Goal: Answer question/provide support: Share knowledge or assist other users

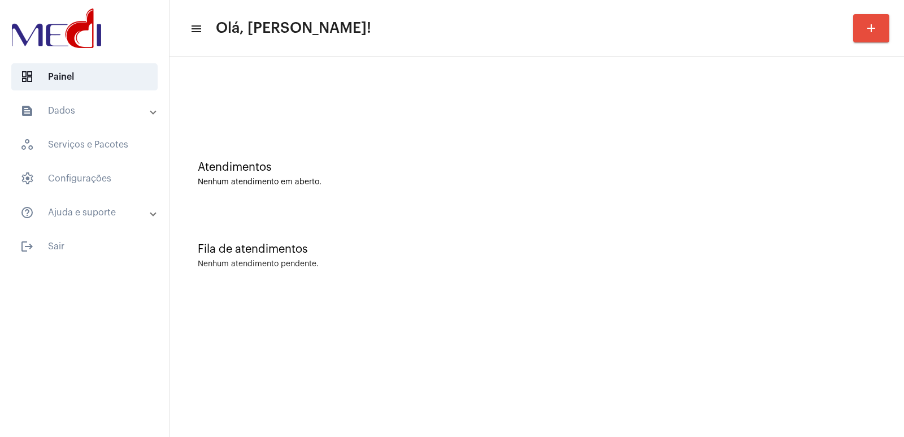
click at [625, 173] on div "Atendimentos Nenhum atendimento em aberto." at bounding box center [537, 173] width 678 height 25
drag, startPoint x: 251, startPoint y: 132, endPoint x: 264, endPoint y: 128, distance: 13.6
click at [254, 132] on div "Atendimentos Nenhum atendimento em aberto." at bounding box center [536, 168] width 723 height 82
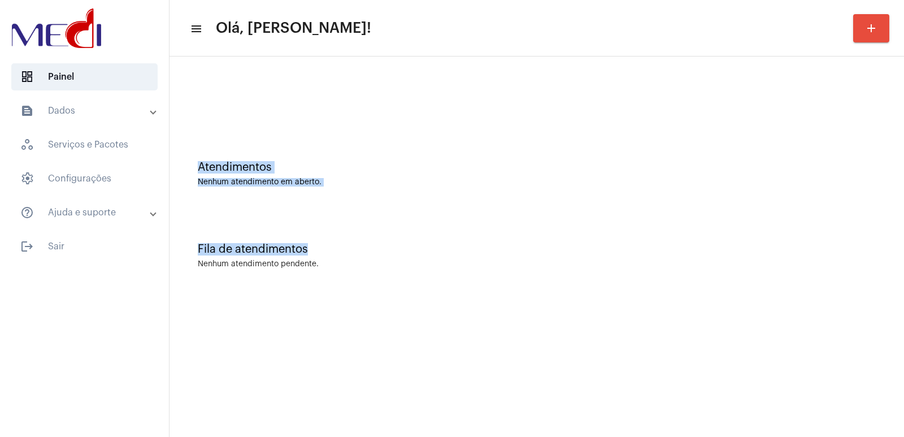
drag, startPoint x: 431, startPoint y: 309, endPoint x: 511, endPoint y: 403, distance: 123.0
click at [458, 339] on mat-sidenav-content "menu Olá, Vivian! add Atendimentos Nenhum atendimento em aberto. Fila de atendi…" at bounding box center [536, 218] width 734 height 437
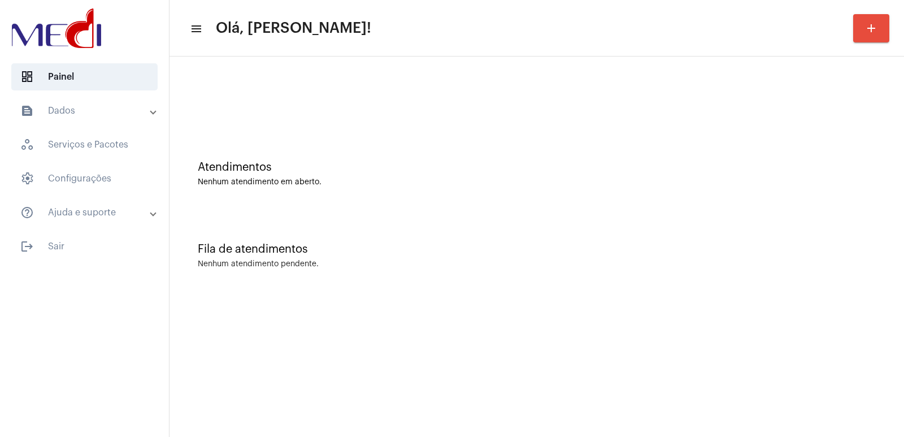
drag, startPoint x: 623, startPoint y: 217, endPoint x: 121, endPoint y: 32, distance: 534.8
click at [611, 217] on div "Fila de atendimentos Nenhum atendimento pendente." at bounding box center [536, 250] width 723 height 82
click at [803, 282] on div "Fila de atendimentos Nenhum atendimento pendente." at bounding box center [536, 250] width 723 height 82
click at [630, 229] on div "Fila de atendimentos Nenhum atendimento pendente." at bounding box center [536, 250] width 723 height 82
drag, startPoint x: 806, startPoint y: 260, endPoint x: 723, endPoint y: 234, distance: 87.2
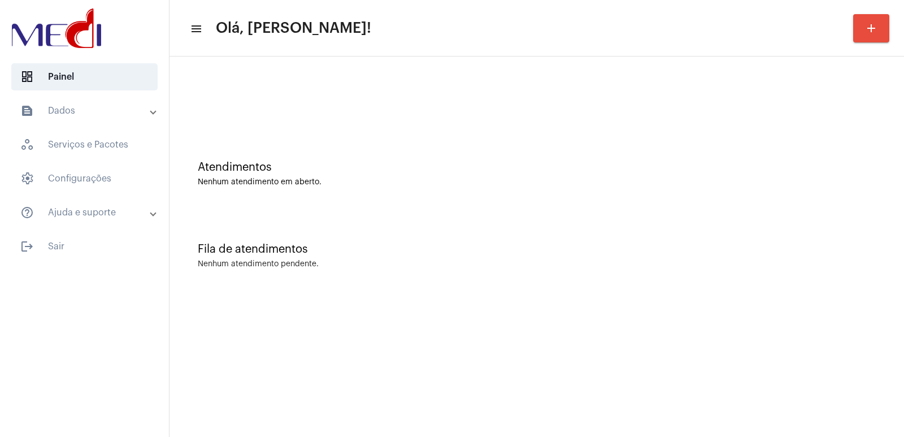
click at [803, 258] on div "Fila de atendimentos Nenhum atendimento pendente." at bounding box center [536, 250] width 723 height 82
drag, startPoint x: 657, startPoint y: 5, endPoint x: 602, endPoint y: 31, distance: 60.6
click at [650, 11] on mat-toolbar "menu Olá, Vivian! add" at bounding box center [536, 28] width 734 height 56
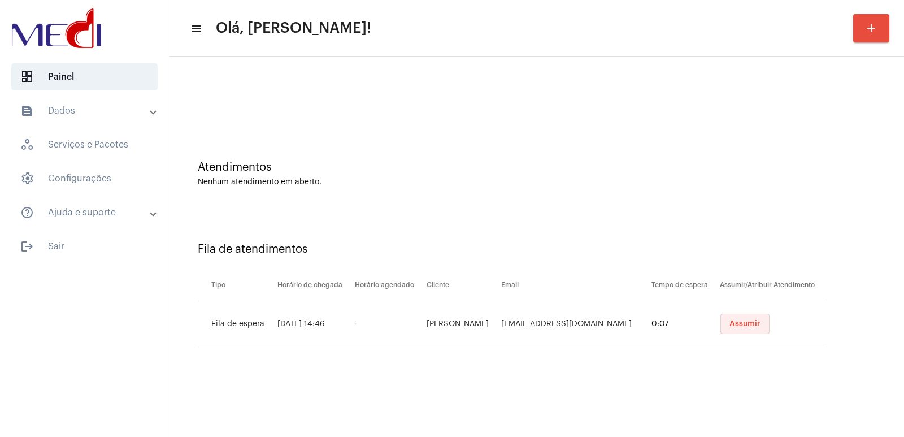
click at [734, 321] on span "Assumir" at bounding box center [744, 324] width 31 height 8
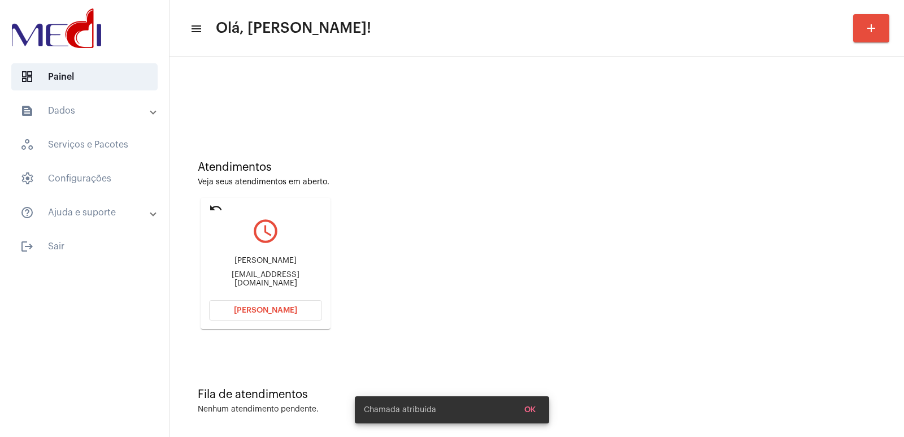
click at [582, 221] on div "Atendimentos Veja seus atendimentos em aberto. undo query_builder Giovanni Nist…" at bounding box center [536, 240] width 723 height 227
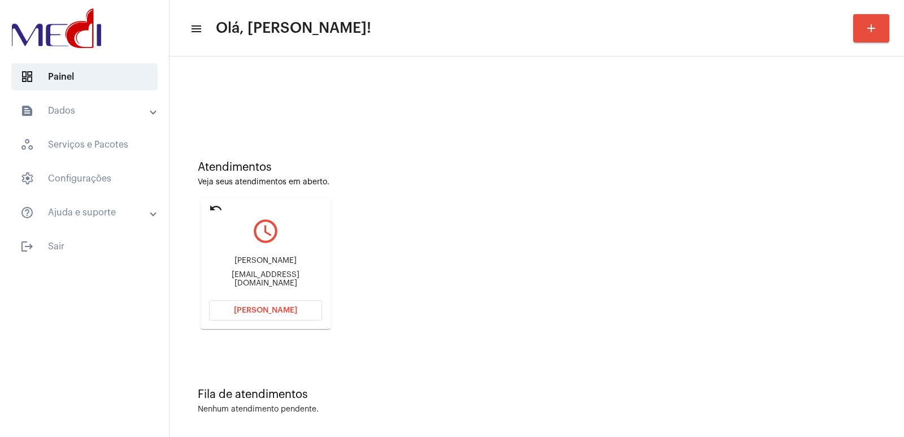
click at [256, 265] on div "Giovanni Nista Piccolo" at bounding box center [265, 260] width 113 height 8
click at [256, 265] on div "[PERSON_NAME] [PERSON_NAME]" at bounding box center [265, 260] width 113 height 8
copy div "[PERSON_NAME] [PERSON_NAME]"
drag, startPoint x: 633, startPoint y: 389, endPoint x: 467, endPoint y: 145, distance: 295.2
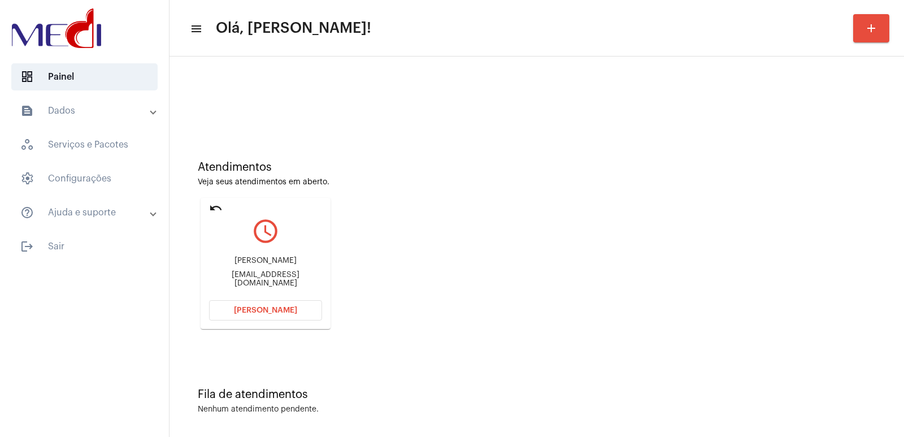
click at [625, 378] on div "Fila de atendimentos Nenhum atendimento pendente." at bounding box center [536, 395] width 723 height 82
click at [275, 310] on span "Abrir Chamada" at bounding box center [265, 310] width 63 height 8
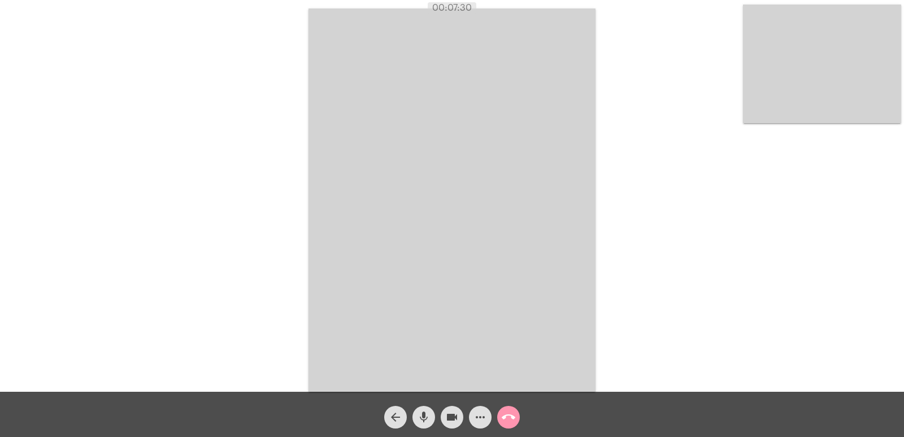
click at [520, 416] on div "call_end" at bounding box center [508, 414] width 28 height 28
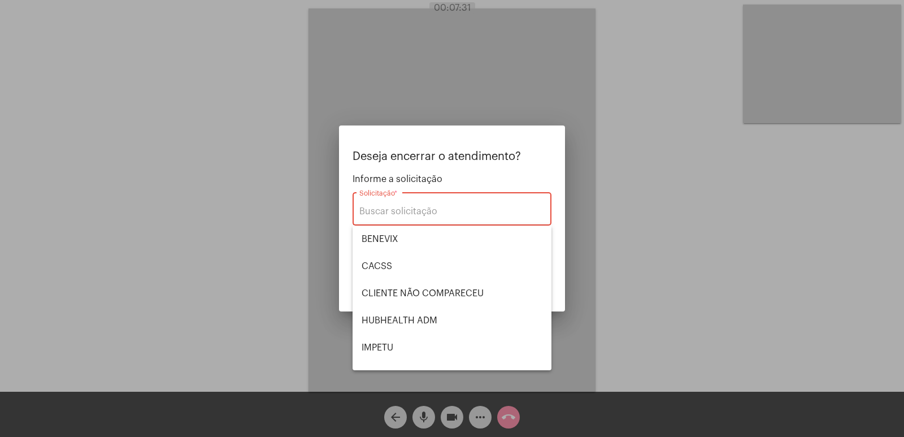
scroll to position [235, 0]
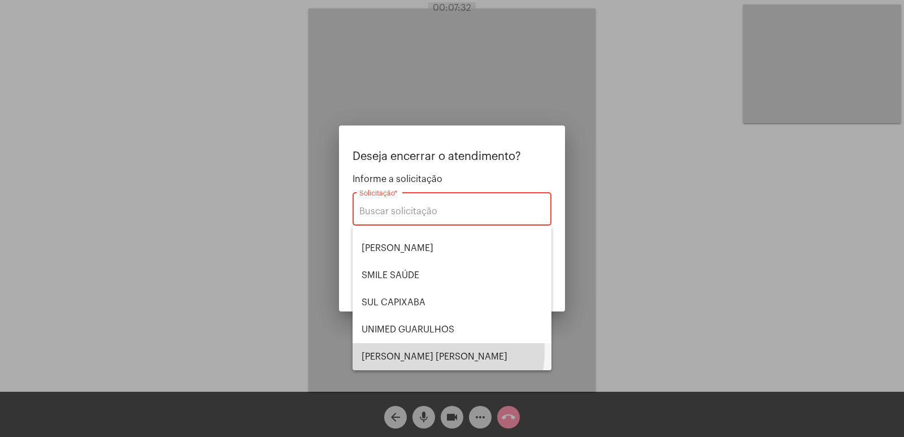
click at [404, 350] on span "[PERSON_NAME]" at bounding box center [452, 356] width 181 height 27
type input "[PERSON_NAME]"
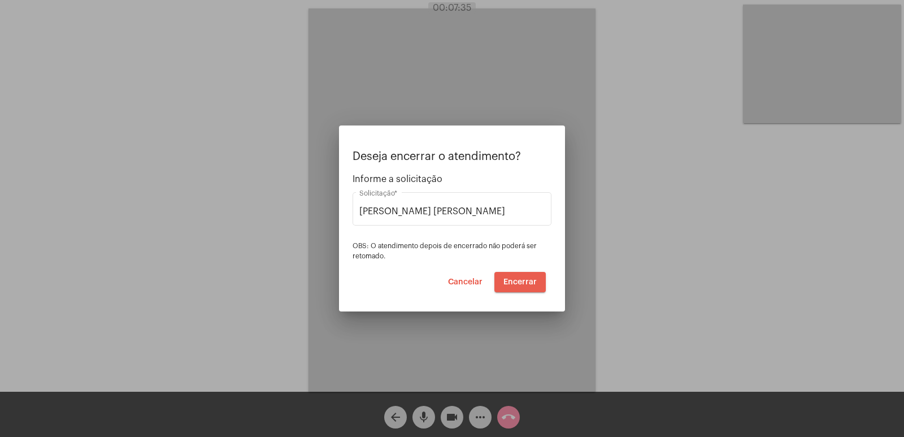
click at [525, 283] on span "Encerrar" at bounding box center [519, 282] width 33 height 8
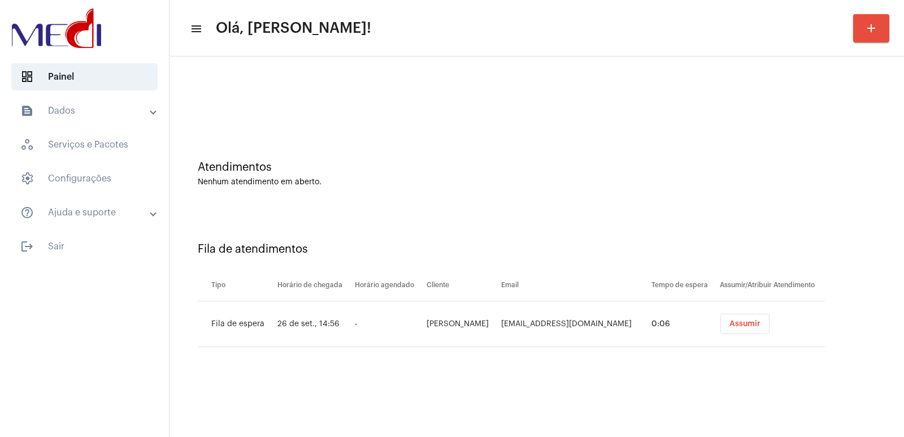
click at [738, 324] on span "Assumir" at bounding box center [744, 324] width 31 height 8
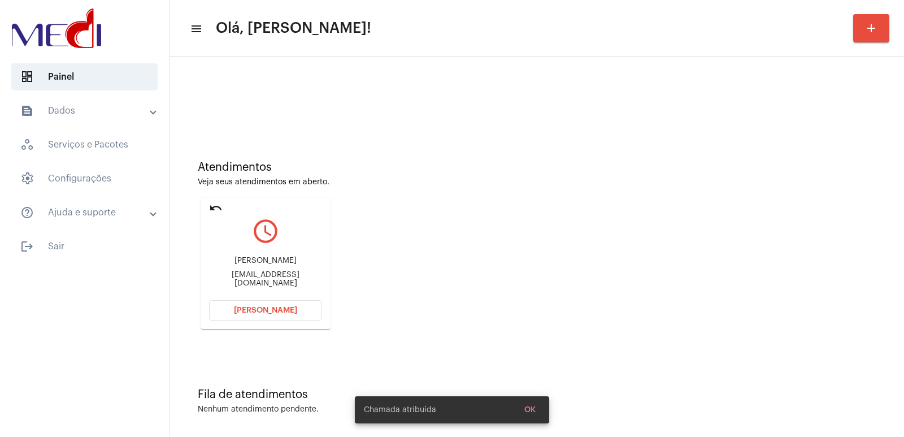
click at [277, 270] on div "Isabele Bezerra isabelelunaa@gmail.com" at bounding box center [265, 271] width 113 height 51
click at [277, 269] on div "Isabele Bezerra isabelelunaa@gmail.com" at bounding box center [265, 271] width 113 height 51
copy div "Isabele Bezerra"
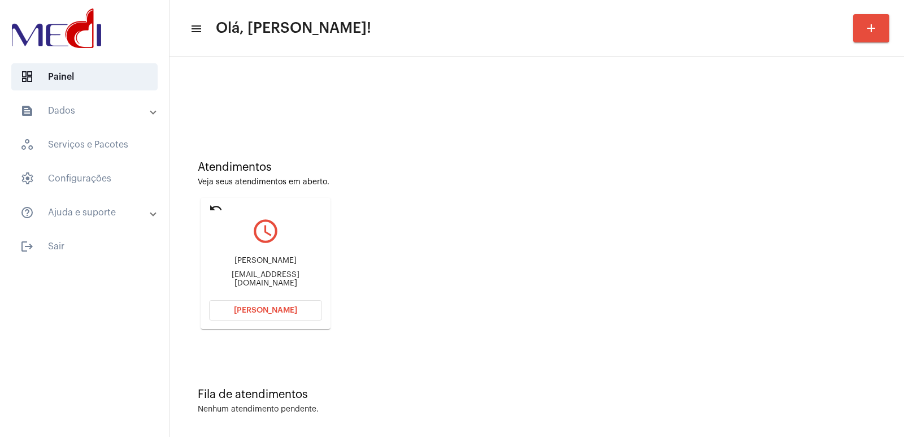
click at [259, 275] on div "isabelelunaa@gmail.com" at bounding box center [265, 279] width 113 height 17
copy mat-card-content "isabelelunaa@gmail.com Abrir Chamada"
click at [261, 303] on button "[PERSON_NAME]" at bounding box center [265, 310] width 113 height 20
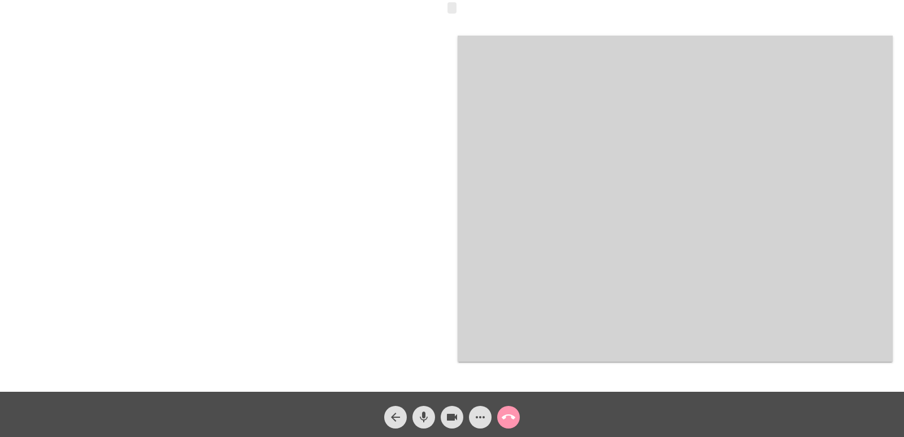
click at [547, 289] on video at bounding box center [675, 199] width 435 height 326
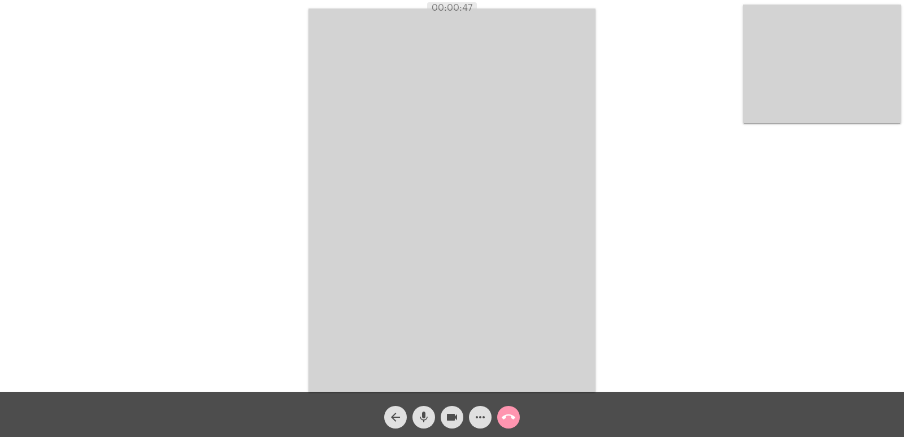
click at [511, 416] on mat-icon "call_end" at bounding box center [509, 417] width 14 height 14
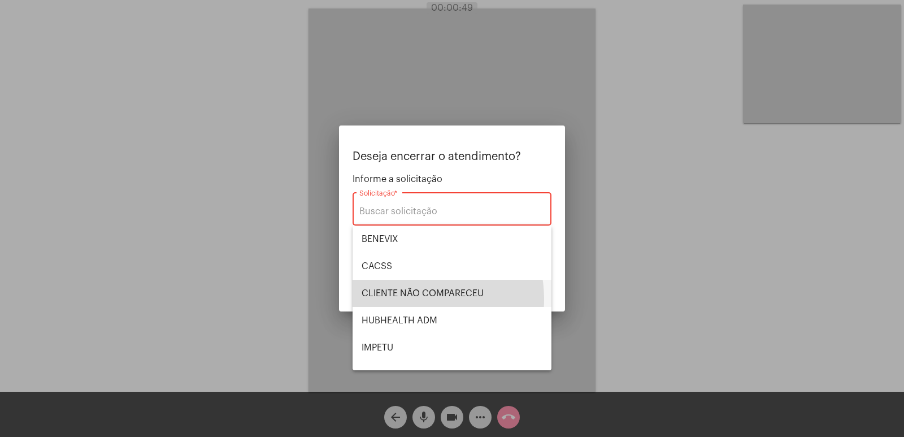
click at [397, 299] on span "CLIENTE NÃO COMPARECEU" at bounding box center [452, 293] width 181 height 27
type input "CLIENTE NÃO COMPARECEU"
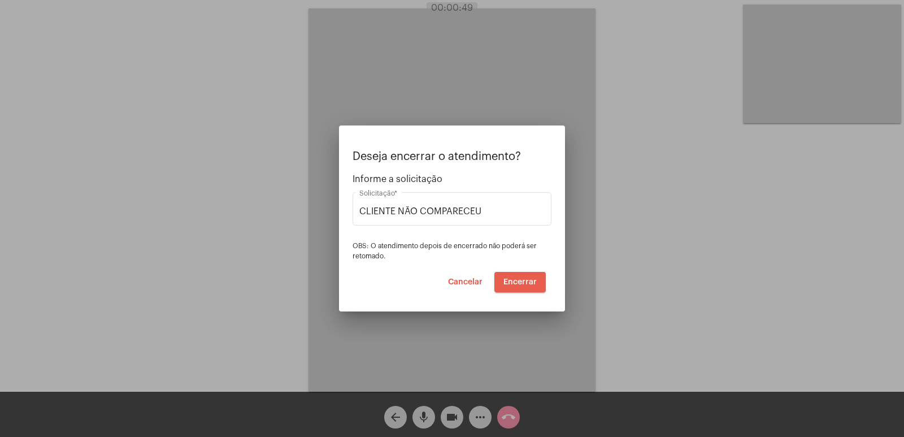
click at [512, 285] on span "Encerrar" at bounding box center [519, 282] width 33 height 8
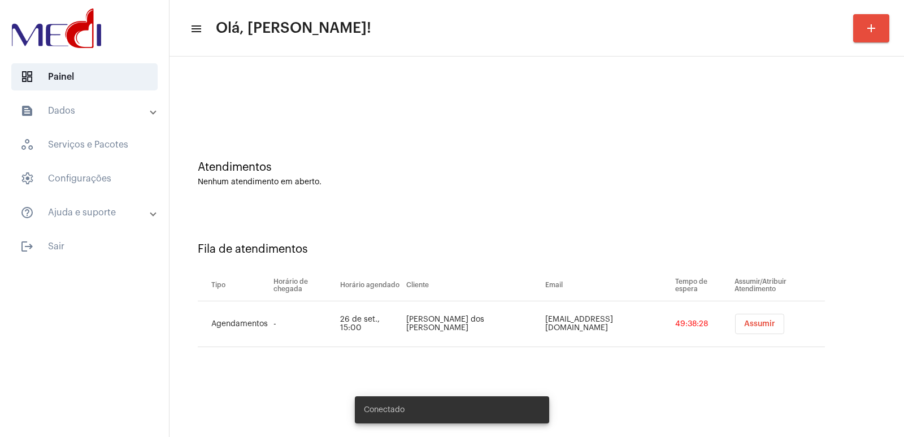
click at [747, 329] on button "Assumir" at bounding box center [759, 324] width 49 height 20
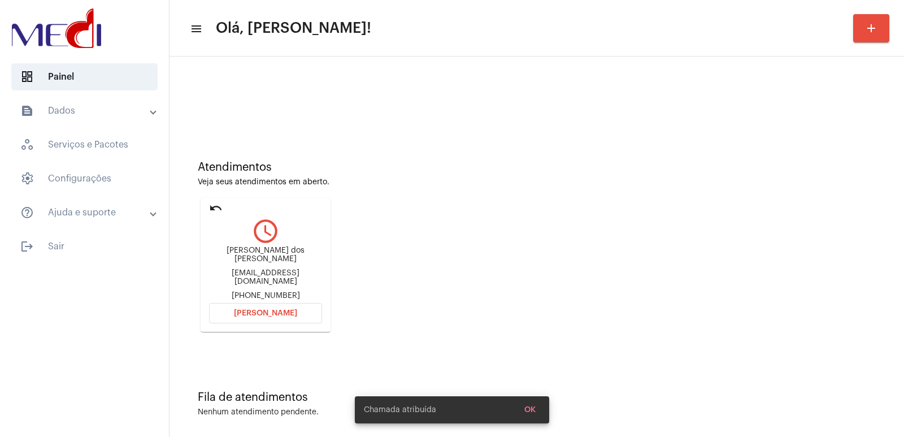
click at [244, 269] on div "Gleideoliveira1817@gmail.com" at bounding box center [265, 277] width 113 height 17
click at [244, 264] on div "Gleide Silva dos santos Gleideoliveira1817@gmail.com +5571996529775" at bounding box center [265, 273] width 113 height 54
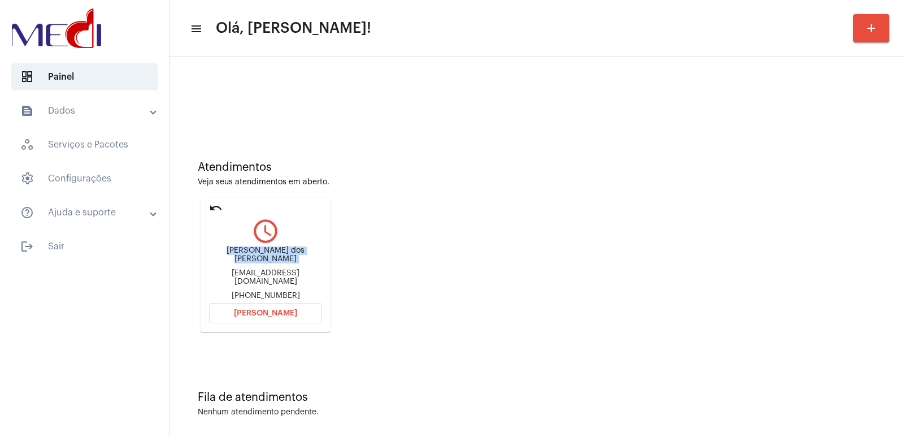
copy div "Gleide Silva dos santos"
click at [271, 314] on span "[PERSON_NAME]" at bounding box center [265, 313] width 63 height 8
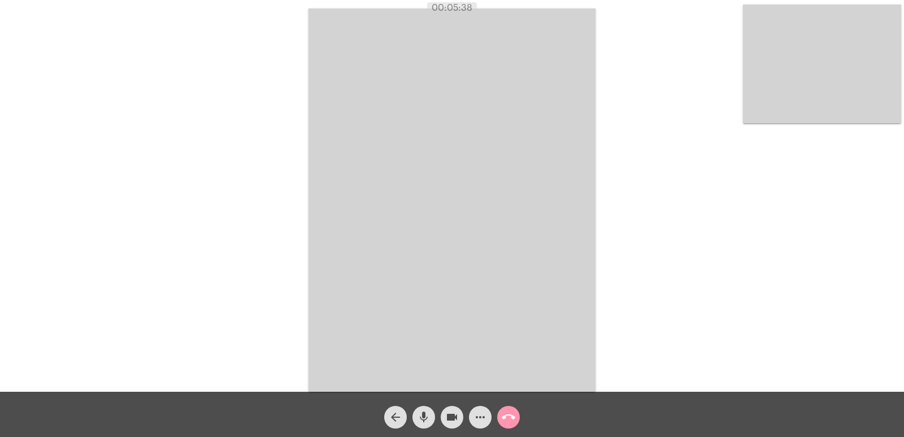
click at [507, 421] on mat-icon "call_end" at bounding box center [509, 417] width 14 height 14
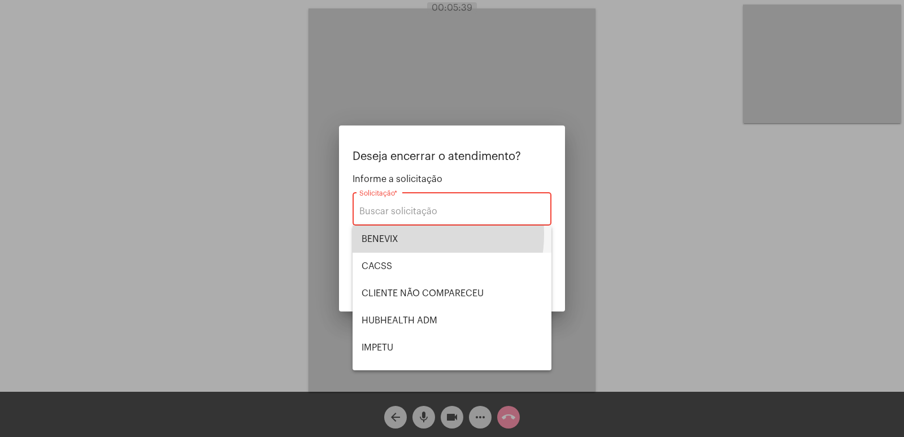
click at [398, 234] on span "BENEVIX" at bounding box center [452, 238] width 181 height 27
type input "BENEVIX"
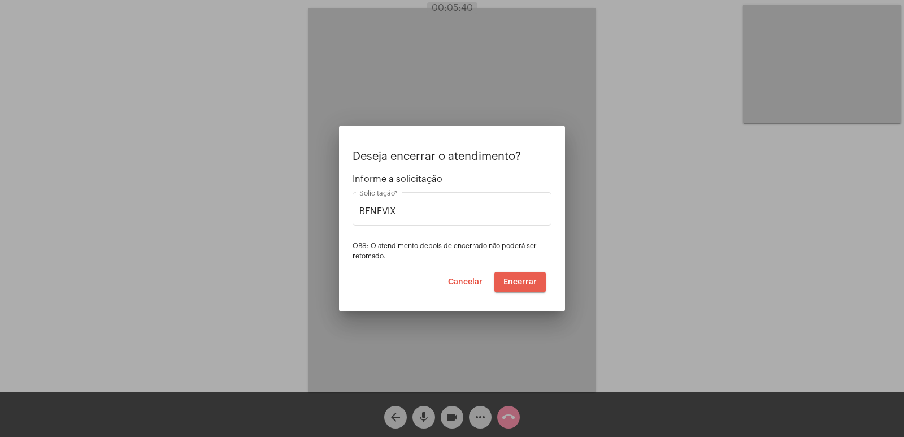
click at [524, 285] on span "Encerrar" at bounding box center [519, 282] width 33 height 8
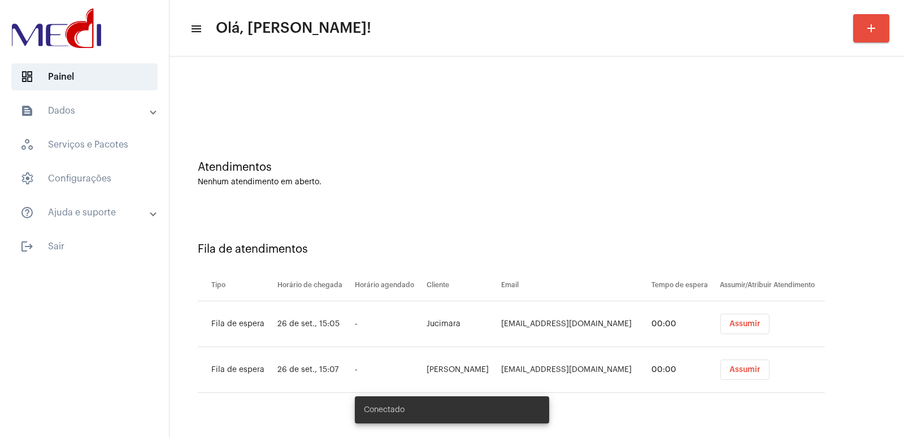
click at [745, 338] on td "Assumir" at bounding box center [771, 324] width 108 height 46
click at [748, 333] on button "Assumir" at bounding box center [744, 324] width 49 height 20
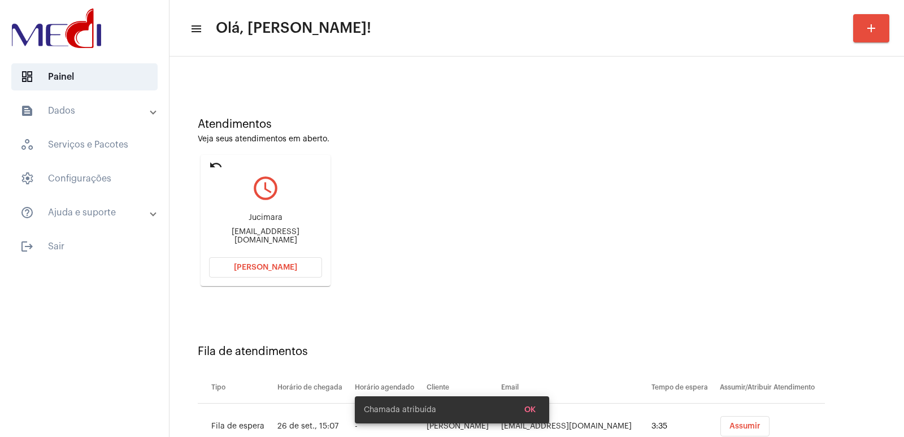
scroll to position [86, 0]
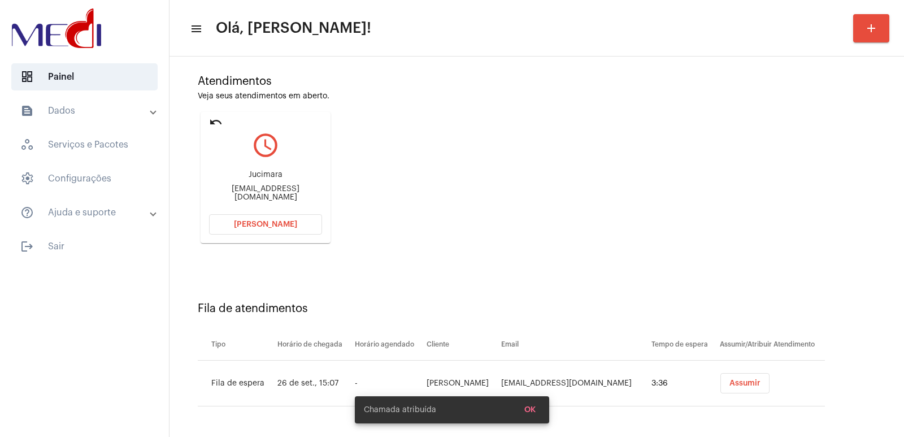
click at [755, 381] on button "Assumir" at bounding box center [744, 383] width 49 height 20
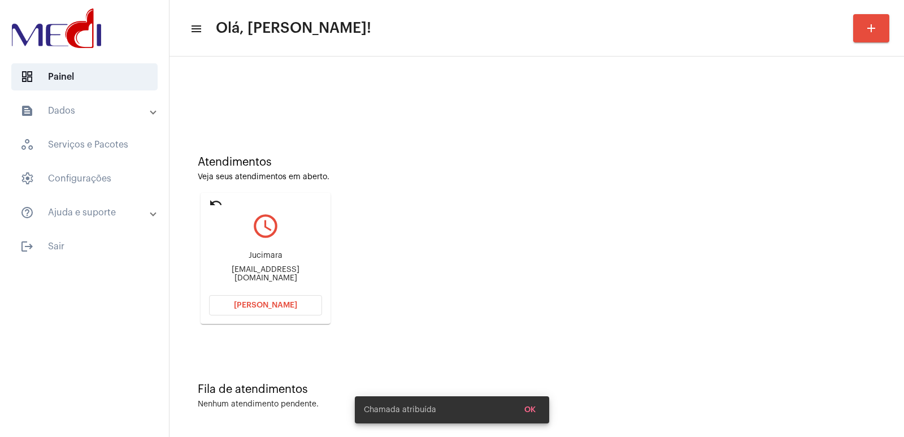
scroll to position [0, 0]
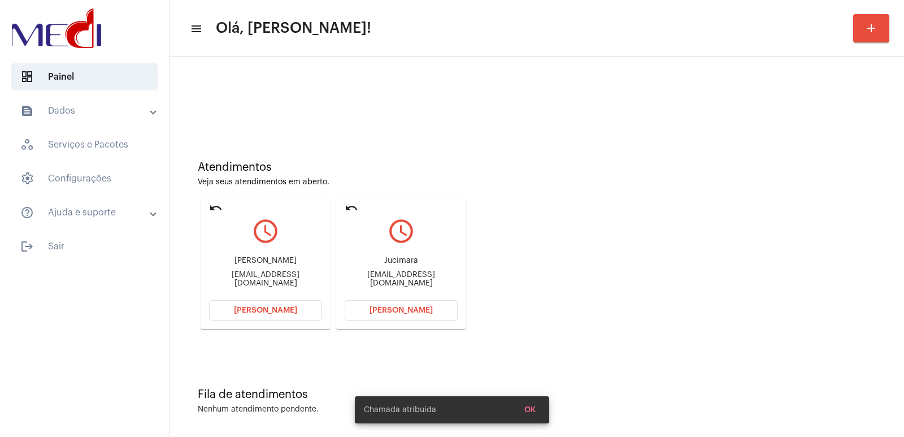
click at [422, 257] on div "Jucimara roquejucimara56@gmail.com" at bounding box center [401, 271] width 113 height 51
click at [416, 262] on div "Jucimara" at bounding box center [401, 260] width 113 height 8
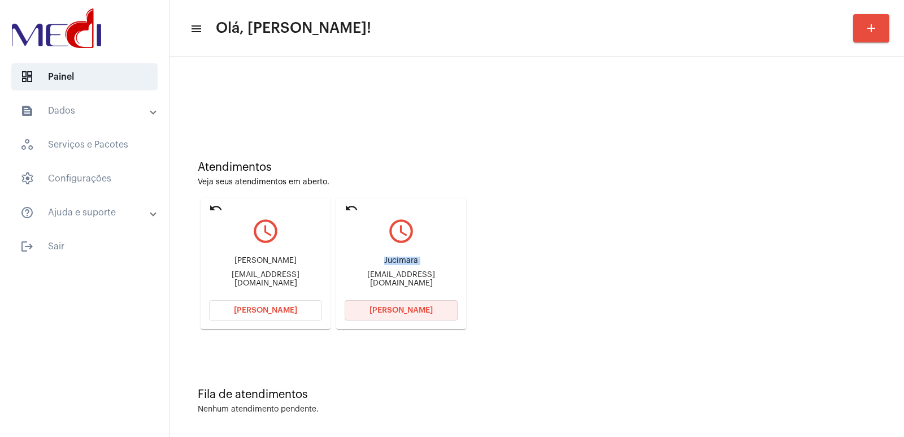
click at [386, 307] on span "[PERSON_NAME]" at bounding box center [400, 310] width 63 height 8
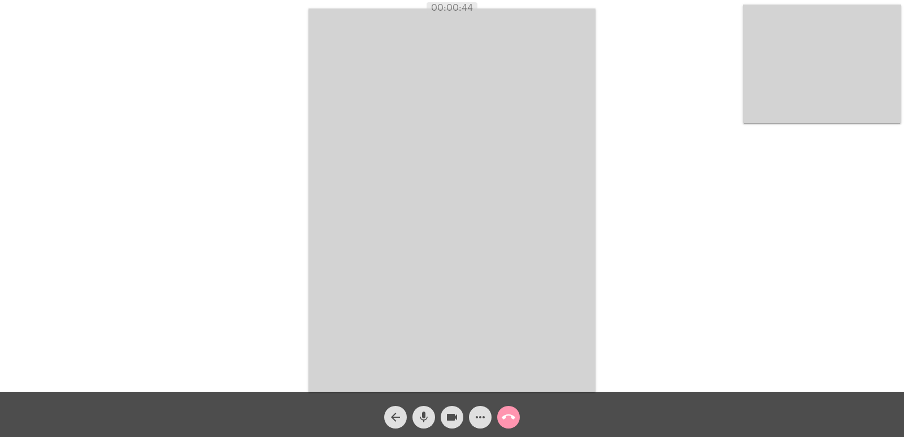
click at [510, 414] on mat-icon "call_end" at bounding box center [509, 417] width 14 height 14
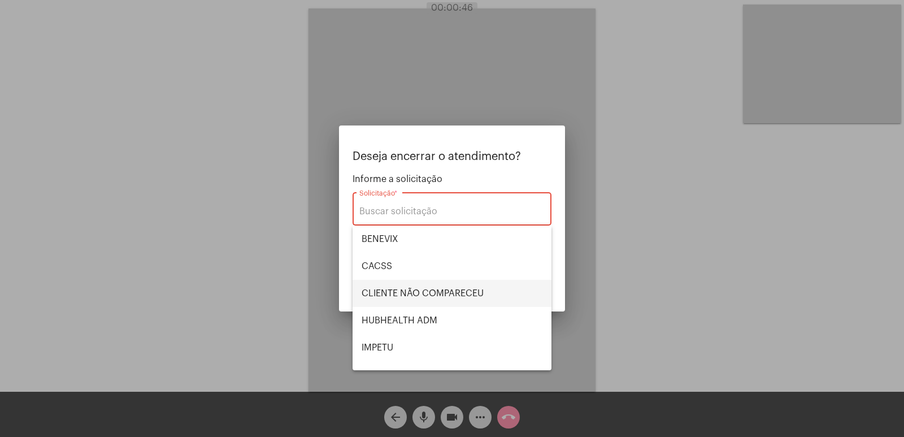
click at [397, 290] on span "CLIENTE NÃO COMPARECEU" at bounding box center [452, 293] width 181 height 27
type input "CLIENTE NÃO COMPARECEU"
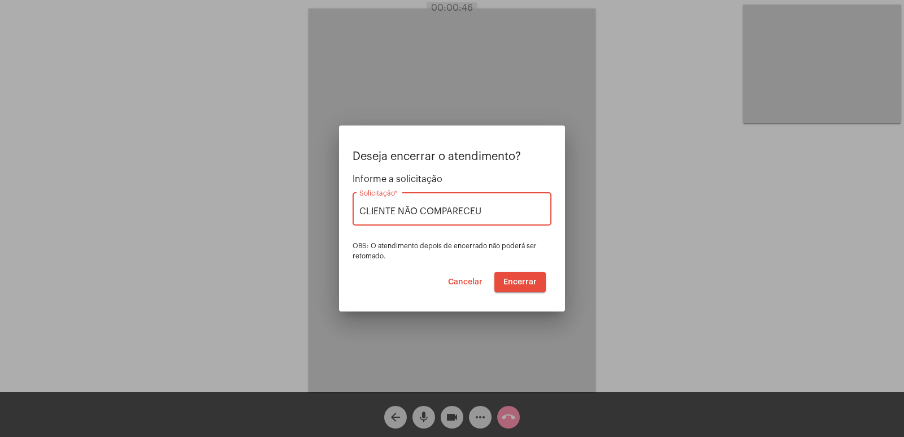
click at [506, 280] on span "Encerrar" at bounding box center [519, 282] width 33 height 8
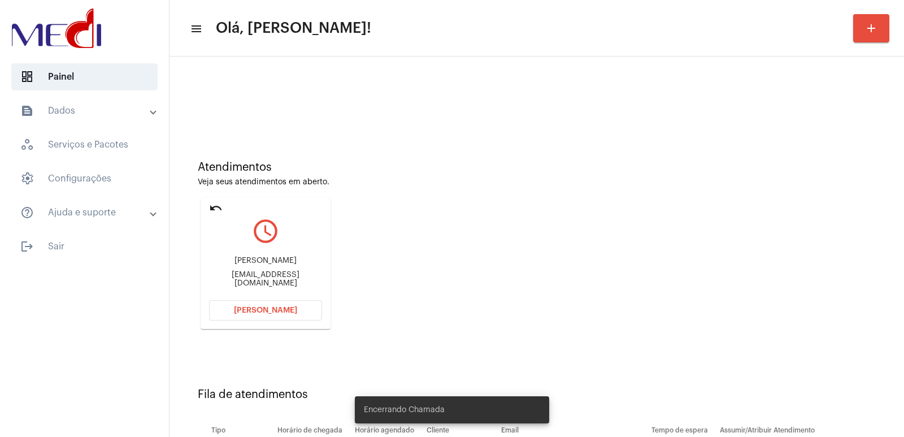
click at [275, 258] on div "Dalila Bonomo Cosme dalilabonomocosme@gmail.com" at bounding box center [265, 271] width 113 height 51
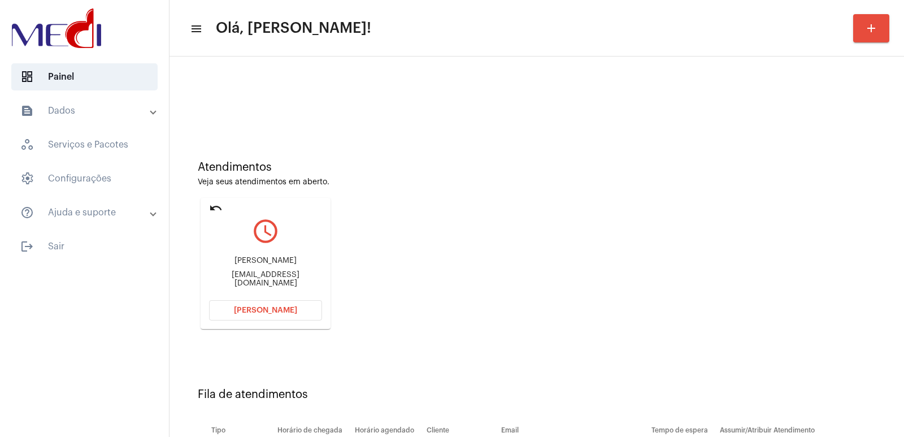
copy div "Dalila Bonomo Cosme"
click at [259, 271] on div "Dalila Bonomo Cosme dalilabonomocosme@gmail.com" at bounding box center [265, 271] width 113 height 51
click at [252, 274] on div "Dalila Bonomo Cosme dalilabonomocosme@gmail.com" at bounding box center [265, 271] width 113 height 51
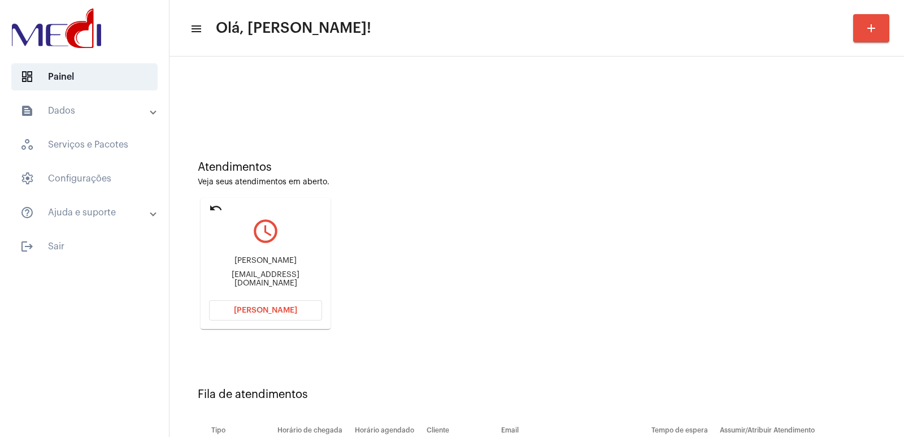
click at [252, 274] on div "Dalila Bonomo Cosme dalilabonomocosme@gmail.com" at bounding box center [265, 271] width 113 height 51
copy mat-card-content "dalilabonomocosme@gmail.com Abrir Chamada"
drag, startPoint x: 257, startPoint y: 240, endPoint x: 259, endPoint y: 256, distance: 16.0
click at [259, 253] on mat-card-content "query_builder Dalila Bonomo Cosme dalilabonomocosme@gmail.com Abrir Chamada" at bounding box center [265, 254] width 113 height 85
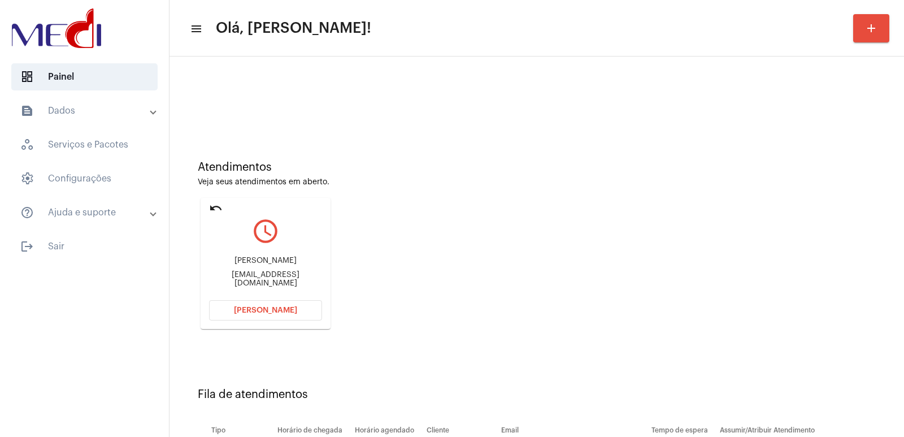
click at [259, 256] on div "Dalila Bonomo Cosme dalilabonomocosme@gmail.com" at bounding box center [265, 271] width 113 height 51
copy div "[PERSON_NAME]"
click at [295, 308] on button "Abrir Chamada" at bounding box center [265, 310] width 113 height 20
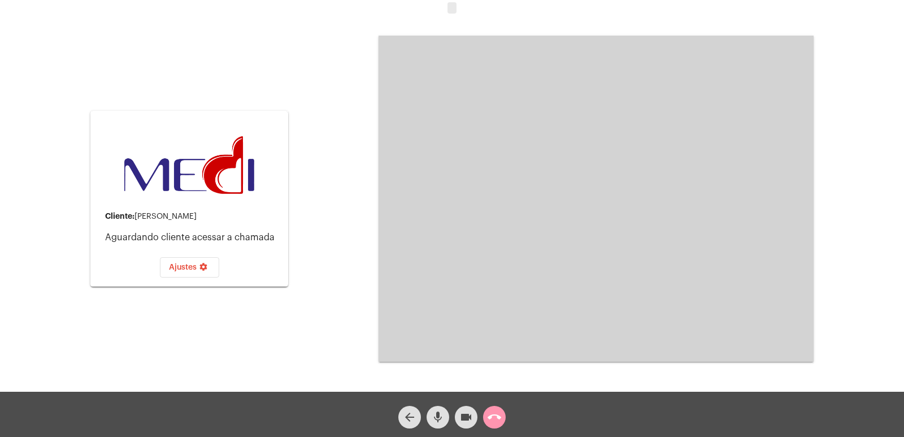
click at [497, 415] on mat-icon "call_end" at bounding box center [495, 417] width 14 height 14
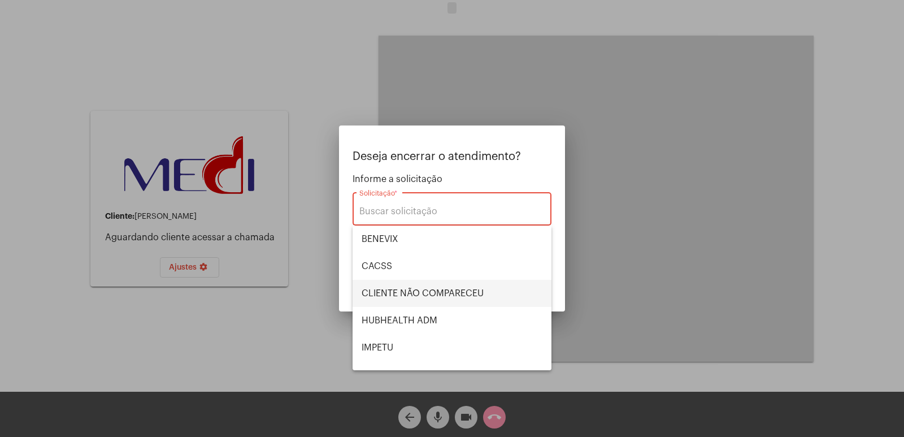
click at [416, 286] on span "CLIENTE NÃO COMPARECEU" at bounding box center [452, 293] width 181 height 27
type input "CLIENTE NÃO COMPARECEU"
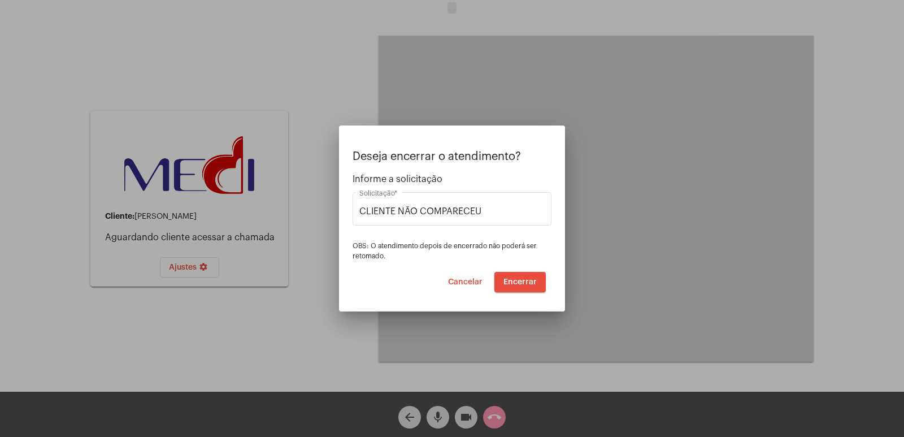
click at [652, 227] on div at bounding box center [452, 218] width 904 height 437
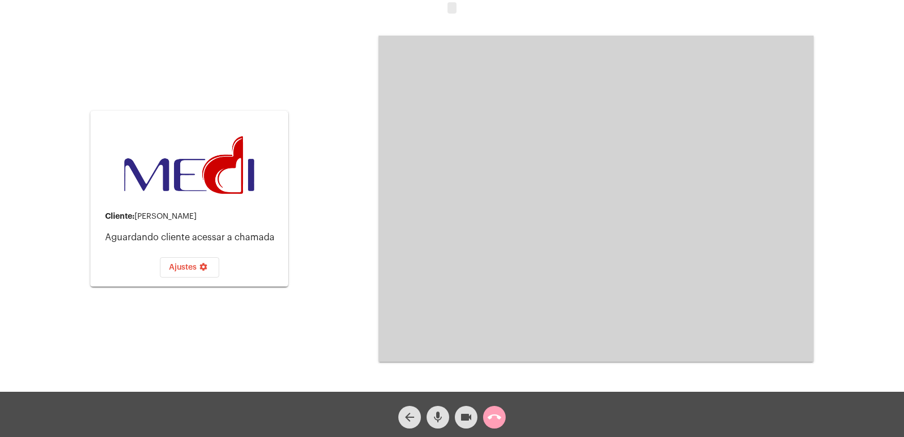
click at [491, 413] on mat-icon "call_end" at bounding box center [495, 417] width 14 height 14
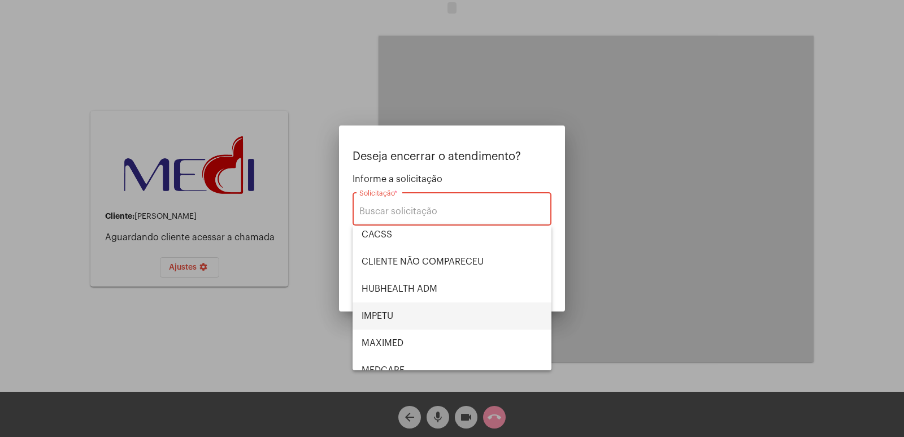
scroll to position [56, 0]
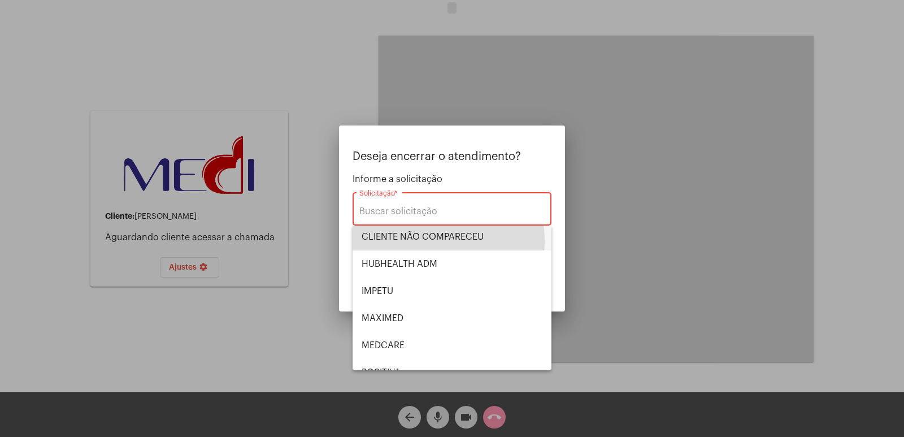
drag, startPoint x: 439, startPoint y: 241, endPoint x: 458, endPoint y: 255, distance: 23.7
click at [438, 241] on span "CLIENTE NÃO COMPARECEU" at bounding box center [452, 236] width 181 height 27
type input "CLIENTE NÃO COMPARECEU"
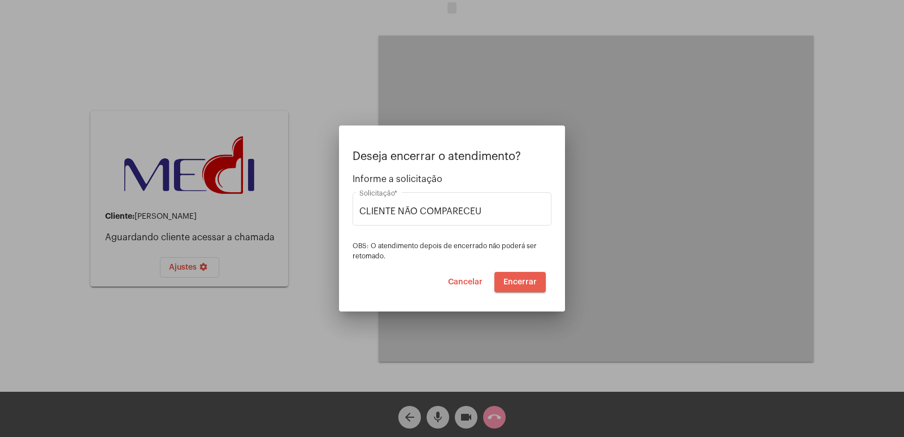
click at [508, 280] on span "Encerrar" at bounding box center [519, 282] width 33 height 8
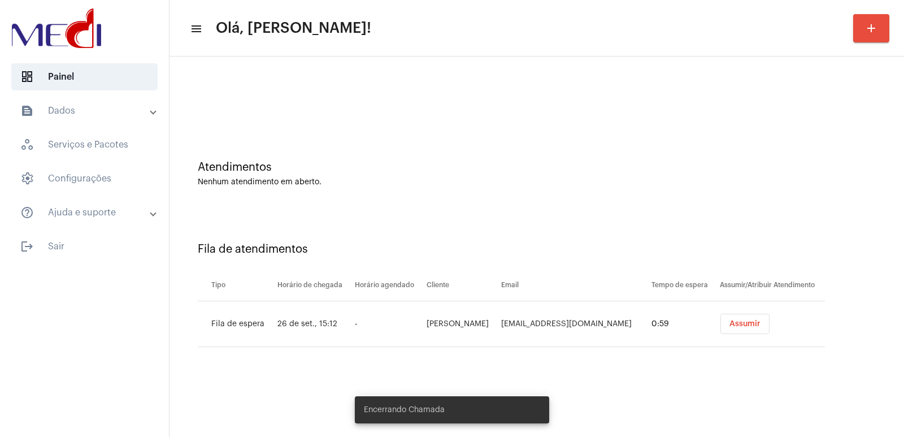
click at [746, 327] on span "Assumir" at bounding box center [744, 324] width 31 height 8
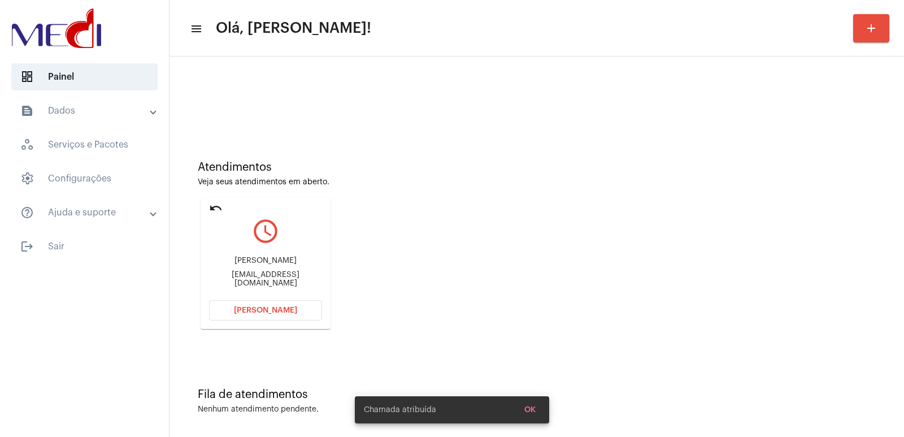
click at [288, 317] on button "[PERSON_NAME]" at bounding box center [265, 310] width 113 height 20
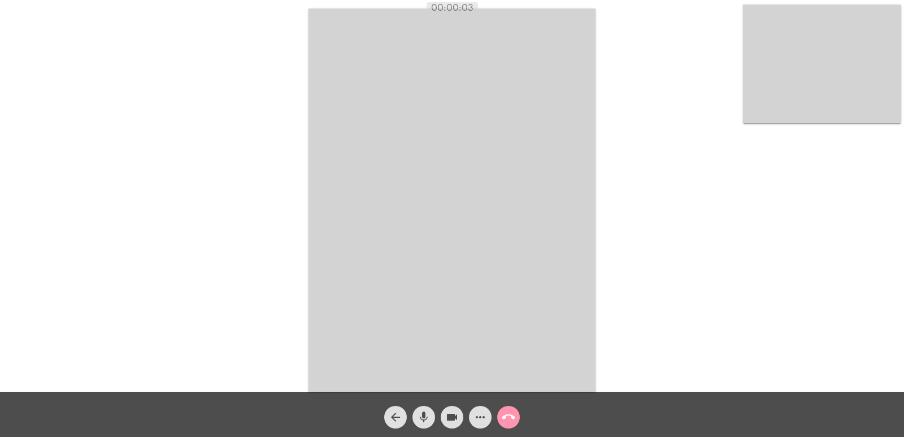
drag, startPoint x: 425, startPoint y: 6, endPoint x: 576, endPoint y: 32, distance: 153.6
click at [576, 31] on app-call "00:00:03 Acessando Câmera e Microfone... arrow_back mic videocam more_horiz cal…" at bounding box center [452, 218] width 904 height 437
click at [541, 271] on video at bounding box center [451, 199] width 287 height 383
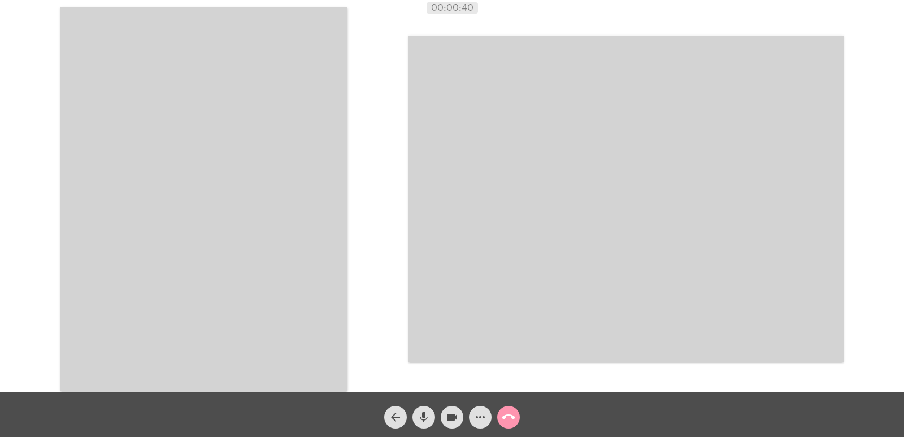
click at [253, 206] on video at bounding box center [203, 198] width 287 height 383
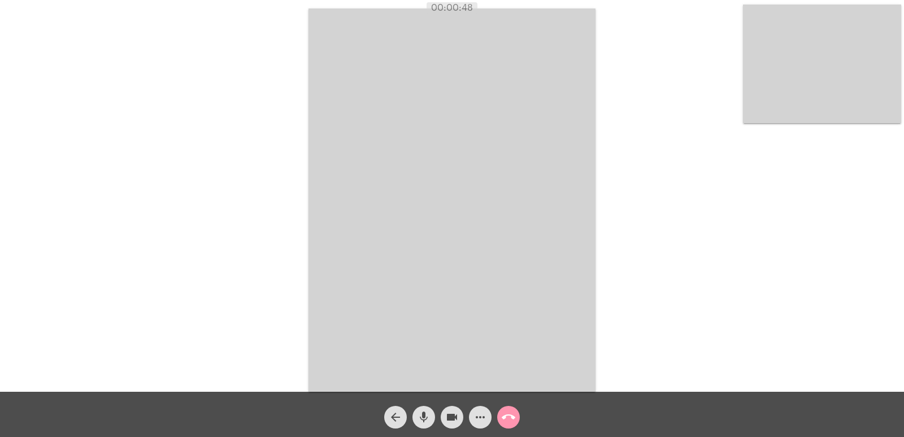
click at [517, 415] on button "call_end" at bounding box center [508, 417] width 23 height 23
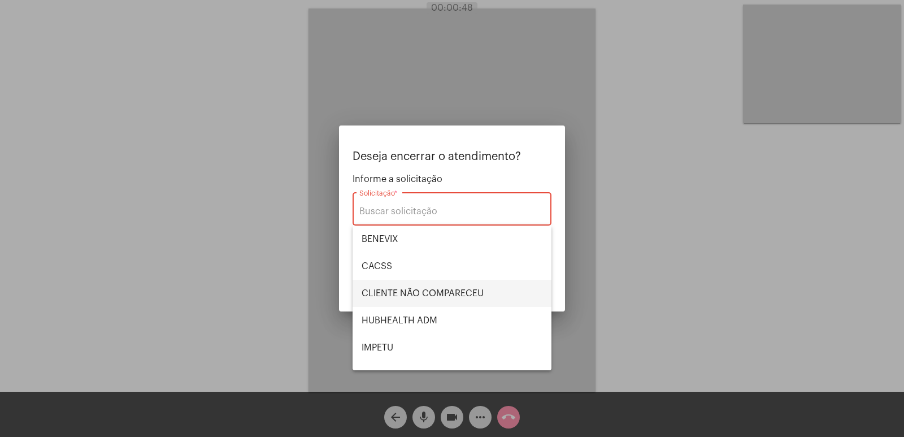
click at [399, 291] on span "CLIENTE NÃO COMPARECEU" at bounding box center [452, 293] width 181 height 27
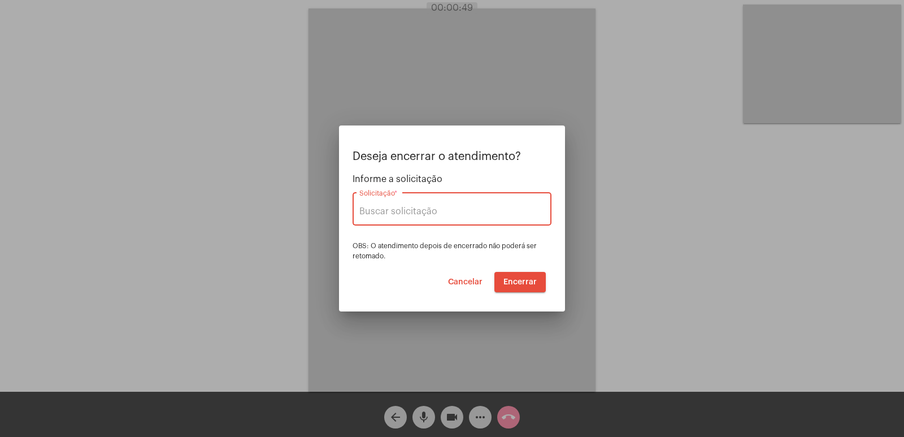
type input "CLIENTE NÃO COMPARECEU"
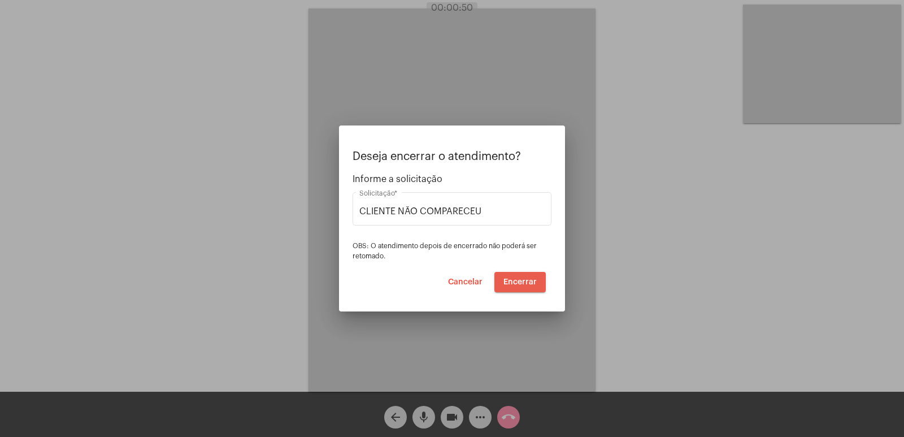
click at [526, 288] on button "Encerrar" at bounding box center [519, 282] width 51 height 20
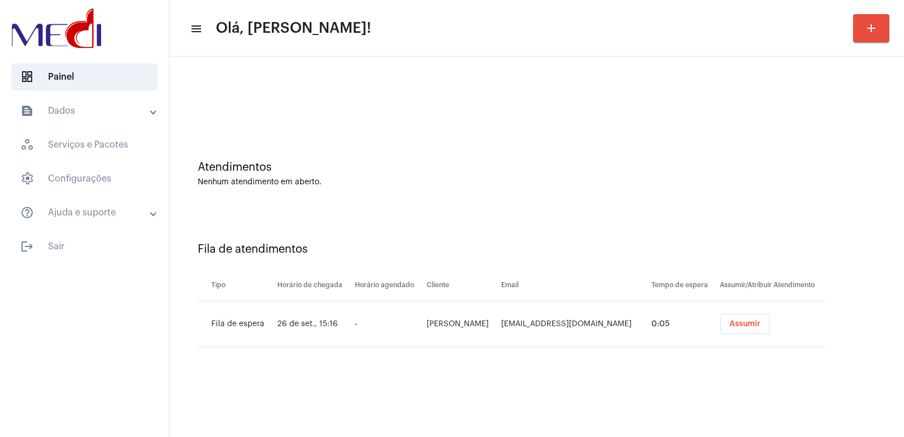
click at [733, 328] on button "Assumir" at bounding box center [744, 324] width 49 height 20
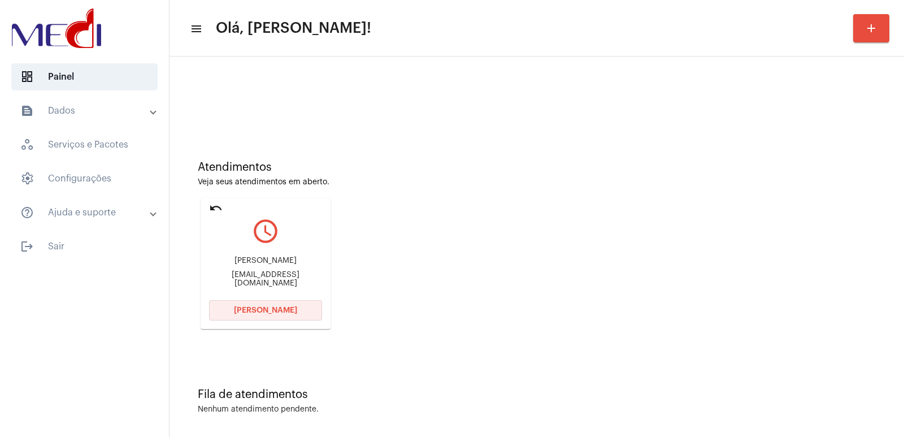
click at [294, 317] on button "[PERSON_NAME]" at bounding box center [265, 310] width 113 height 20
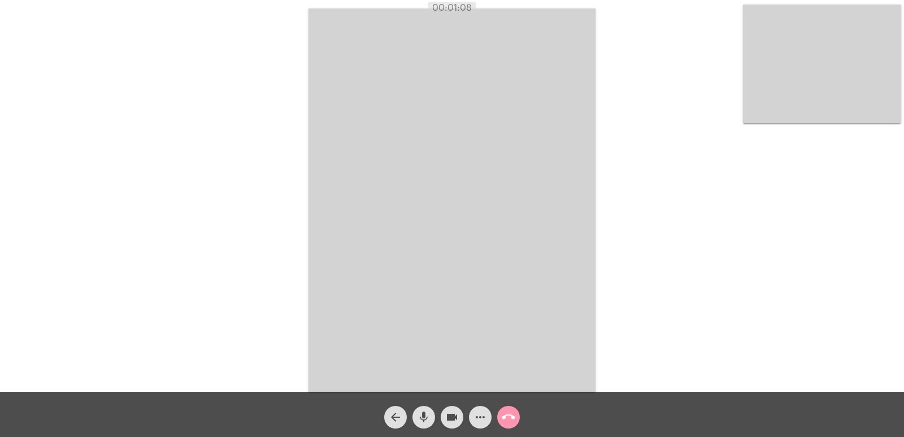
click at [404, 187] on video at bounding box center [451, 199] width 287 height 383
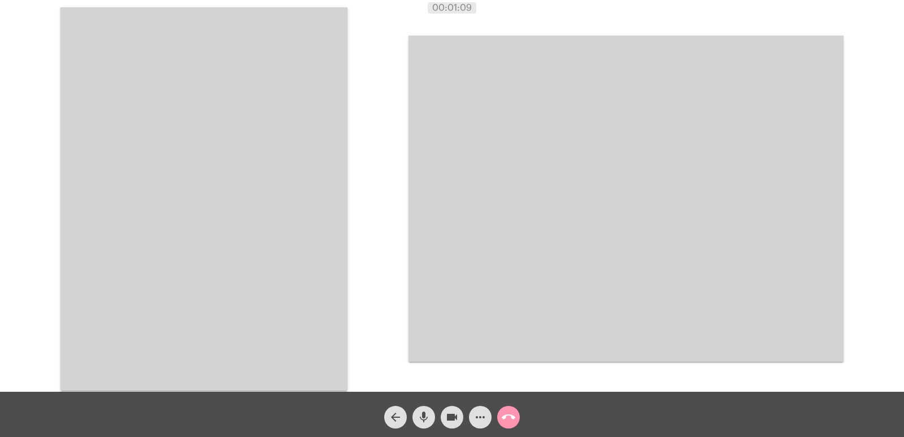
click at [246, 288] on video at bounding box center [203, 198] width 287 height 383
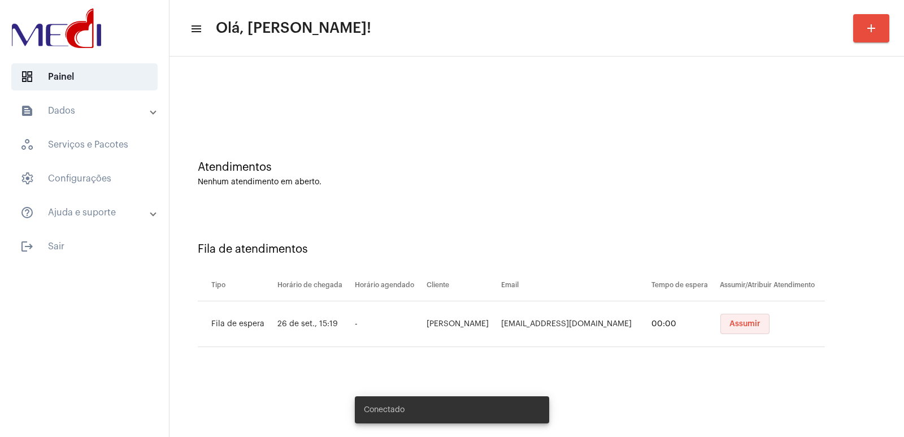
click at [730, 314] on button "Assumir" at bounding box center [744, 324] width 49 height 20
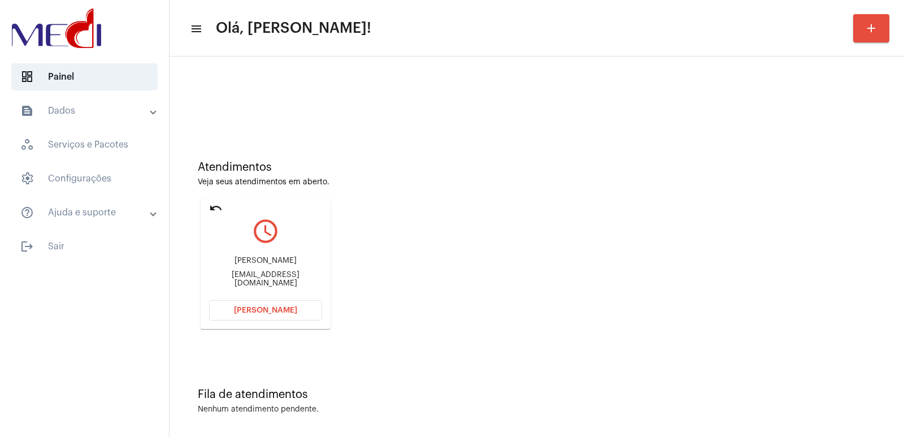
drag, startPoint x: 673, startPoint y: 320, endPoint x: 663, endPoint y: 321, distance: 10.2
click at [673, 320] on div "Atendimentos Veja seus atendimentos em aberto. undo query_builder [PERSON_NAME]…" at bounding box center [536, 240] width 723 height 227
click at [249, 264] on div "[PERSON_NAME]" at bounding box center [265, 260] width 113 height 8
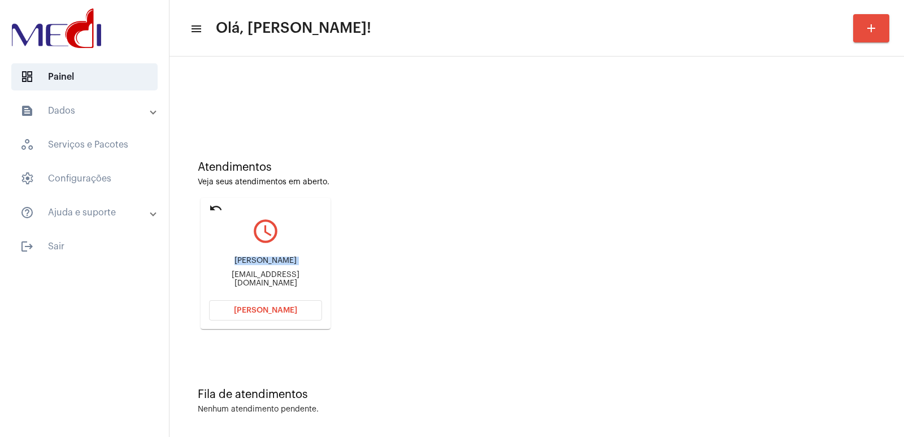
copy div "[PERSON_NAME]"
click at [269, 300] on button "Abrir Chamada" at bounding box center [265, 310] width 113 height 20
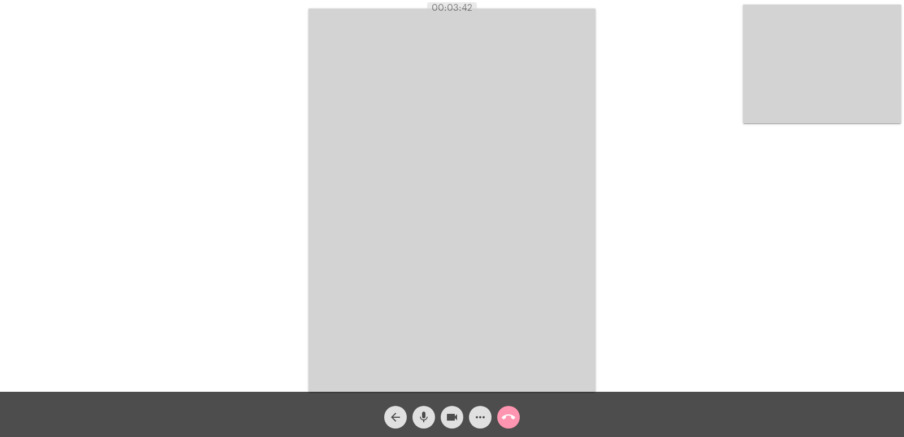
click at [285, 119] on div "Acessando Câmera e Microfone..." at bounding box center [452, 198] width 902 height 391
click at [514, 414] on mat-icon "call_end" at bounding box center [509, 417] width 14 height 14
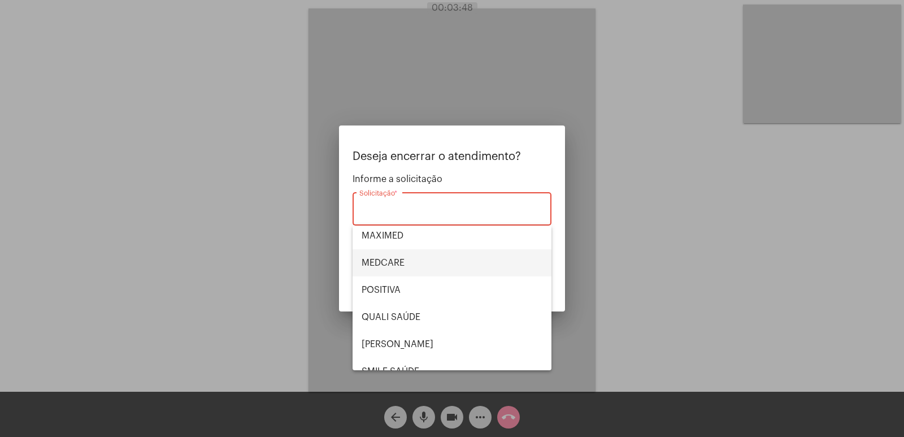
scroll to position [235, 0]
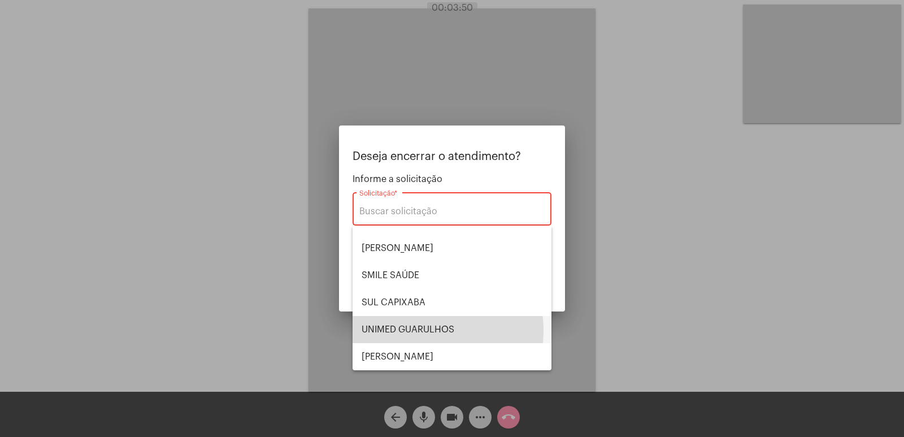
click at [415, 330] on span "UNIMED GUARULHOS" at bounding box center [452, 329] width 181 height 27
type input "UNIMED GUARULHOS"
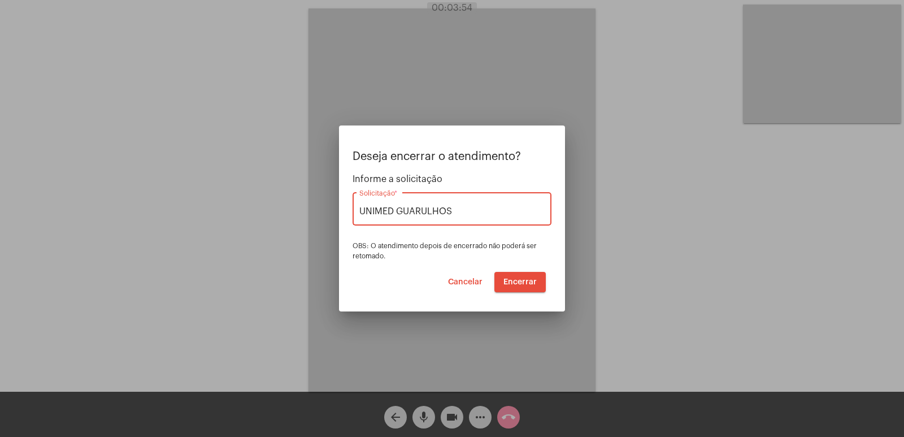
click at [523, 284] on span "Encerrar" at bounding box center [519, 282] width 33 height 8
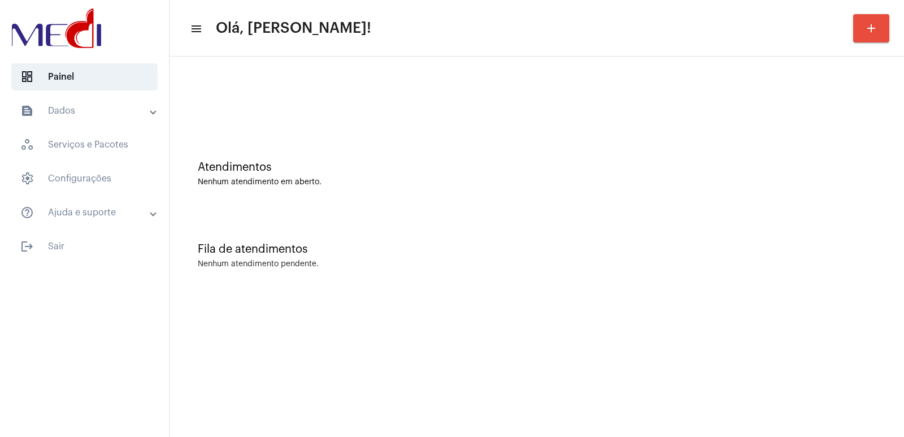
click at [77, 108] on mat-panel-title "text_snippet_outlined Dados" at bounding box center [85, 111] width 130 height 14
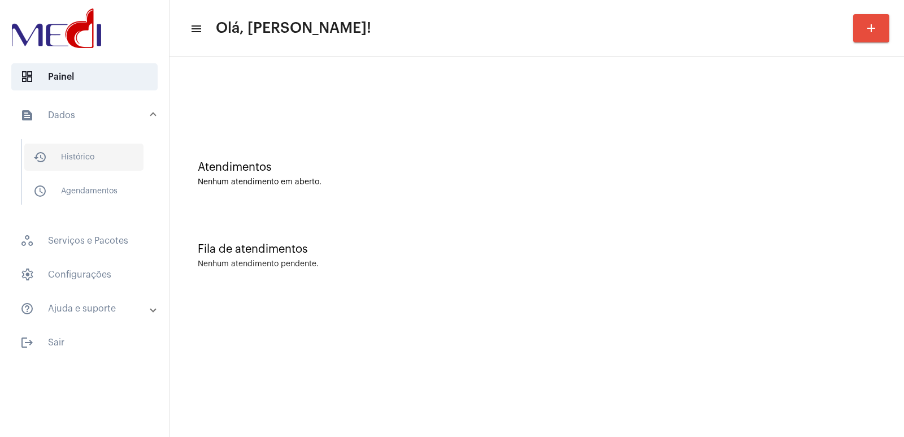
click at [94, 155] on span "history_outlined Histórico" at bounding box center [83, 156] width 119 height 27
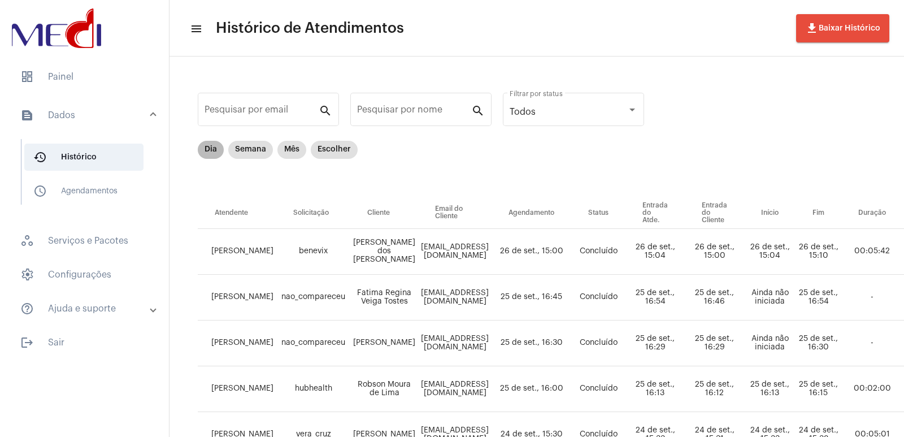
click at [205, 153] on mat-chip "Dia" at bounding box center [211, 150] width 26 height 18
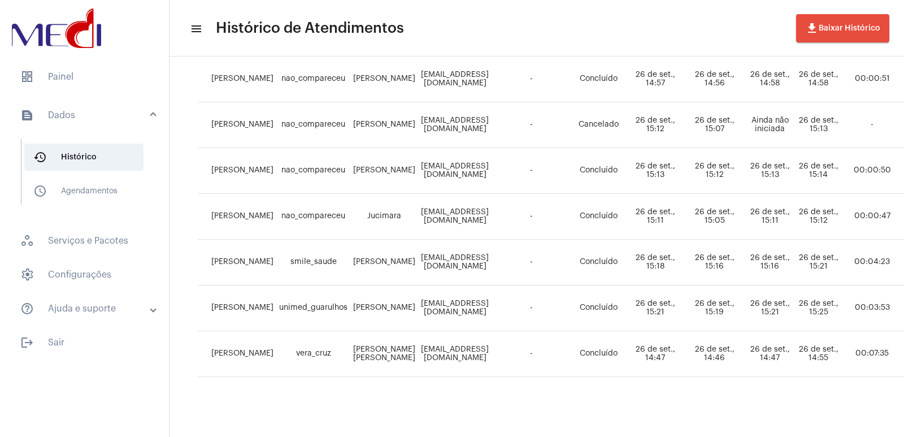
scroll to position [227, 0]
click at [93, 59] on mat-list "dashboard Painel text_snippet_outlined Dados history_outlined Histórico schedul…" at bounding box center [84, 207] width 169 height 297
click at [86, 72] on span "dashboard Painel" at bounding box center [84, 76] width 146 height 27
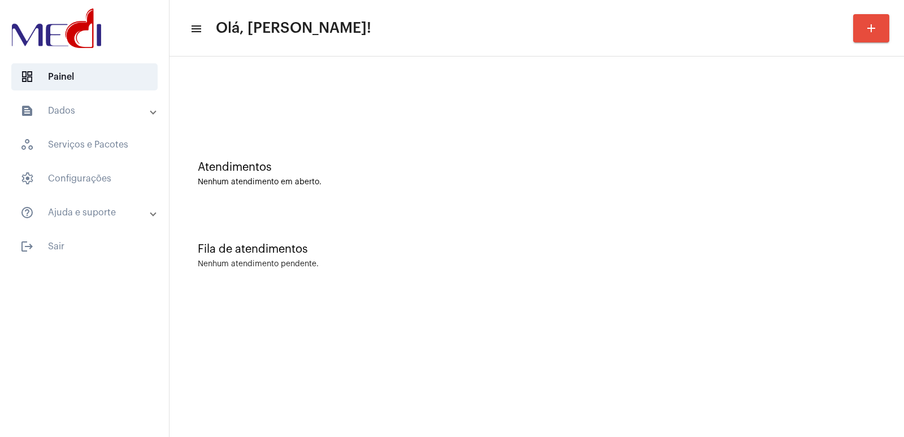
drag, startPoint x: 639, startPoint y: 244, endPoint x: 480, endPoint y: 201, distance: 165.1
click at [627, 244] on div "Fila de atendimentos" at bounding box center [537, 249] width 678 height 12
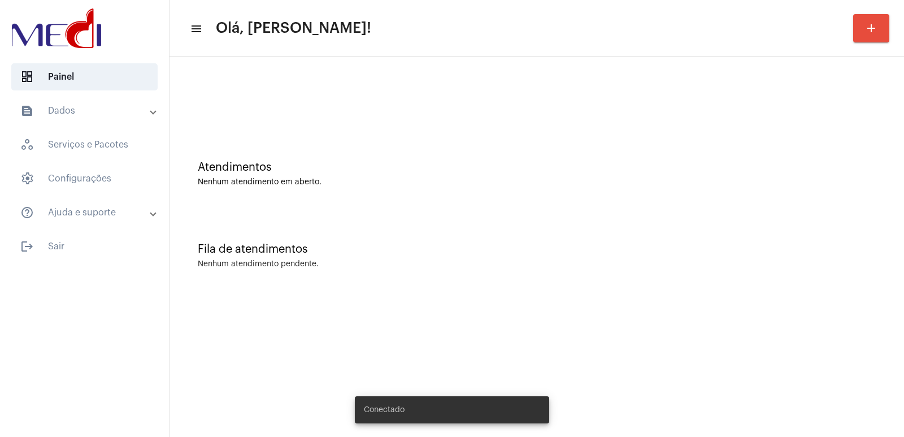
drag, startPoint x: 292, startPoint y: 414, endPoint x: 287, endPoint y: 419, distance: 7.6
click at [292, 414] on mat-sidenav-content "menu Olá, Vivian! add Atendimentos Nenhum atendimento em aberto. Fila de atendi…" at bounding box center [536, 218] width 734 height 437
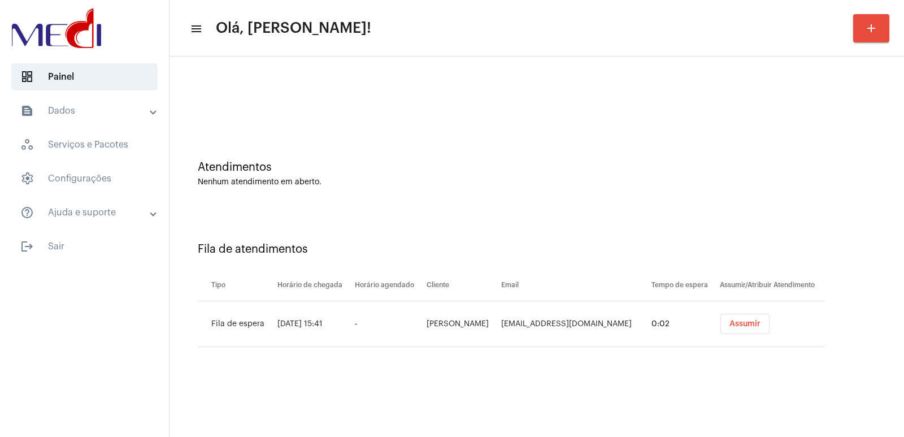
click at [757, 354] on div "Fila de atendimentos Tipo Horário de chegada Horário agendado Cliente Email Tem…" at bounding box center [536, 290] width 723 height 163
click at [611, 371] on div "Fila de atendimentos Tipo Horário de chegada Horário agendado Cliente Email Tem…" at bounding box center [536, 290] width 723 height 163
click at [648, 375] on div "Atendimentos Nenhum atendimento em aberto. Fila de atendimentos Tipo Horário de…" at bounding box center [536, 216] width 734 height 321
click at [729, 327] on span "Assumir" at bounding box center [744, 324] width 31 height 8
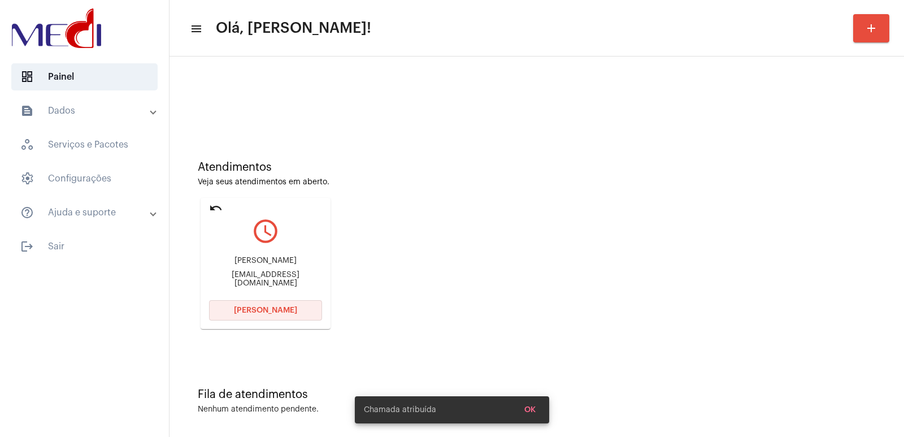
click at [246, 304] on button "Abrir Chamada" at bounding box center [265, 310] width 113 height 20
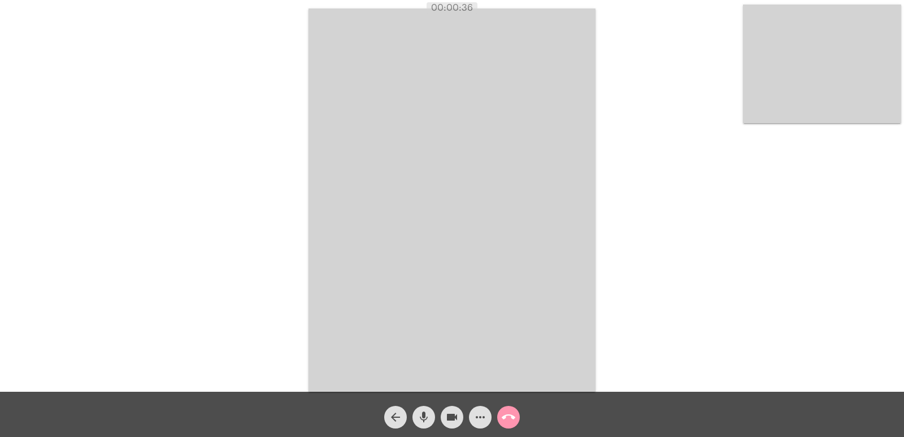
click at [512, 418] on mat-icon "call_end" at bounding box center [509, 417] width 14 height 14
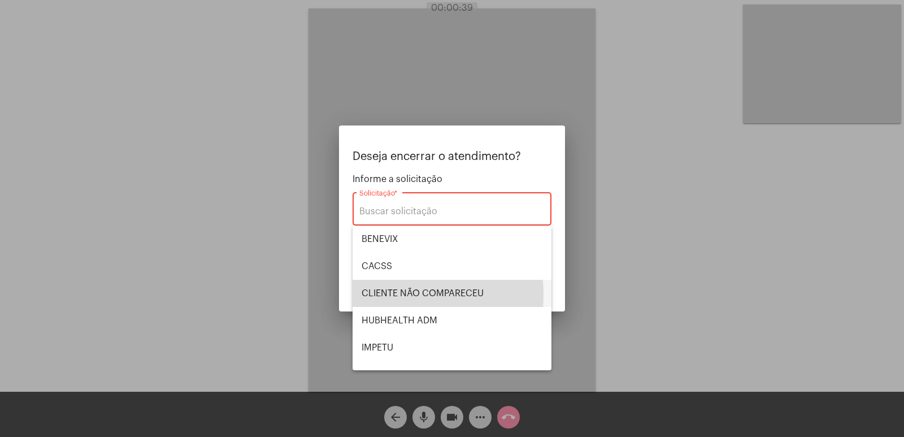
click at [376, 294] on span "CLIENTE NÃO COMPARECEU" at bounding box center [452, 293] width 181 height 27
type input "CLIENTE NÃO COMPARECEU"
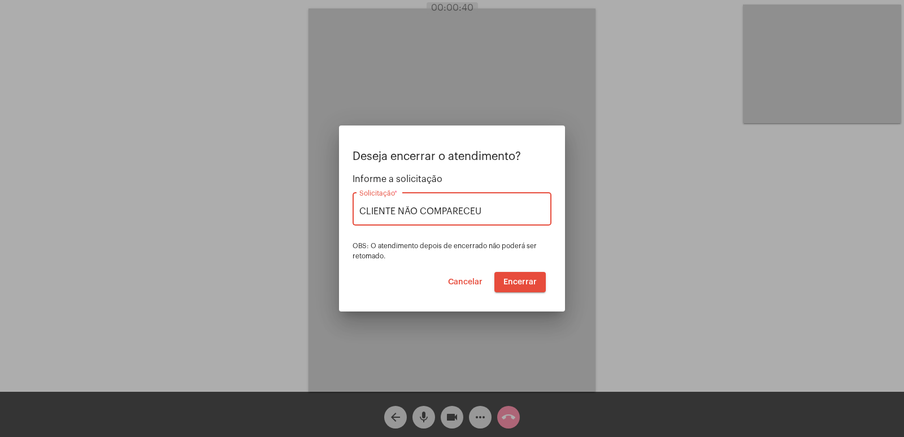
click at [523, 278] on span "Encerrar" at bounding box center [519, 282] width 33 height 8
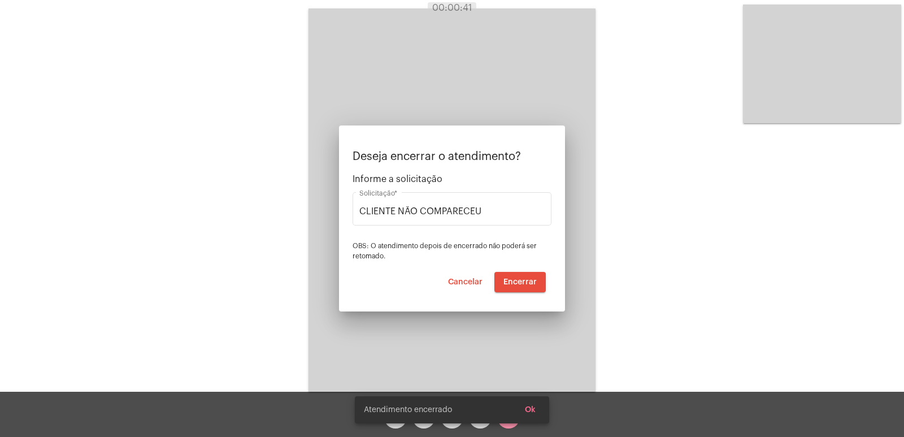
click at [523, 278] on video at bounding box center [451, 199] width 287 height 383
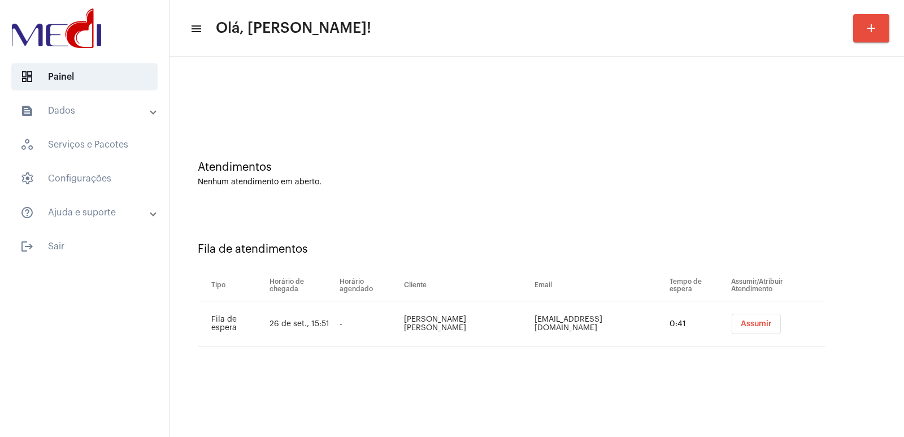
click at [741, 320] on span "Assumir" at bounding box center [756, 324] width 31 height 8
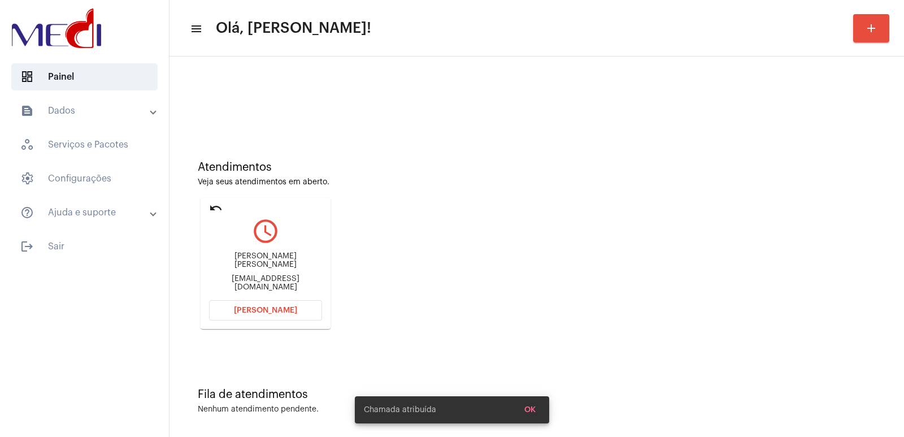
drag, startPoint x: 267, startPoint y: 269, endPoint x: 270, endPoint y: 263, distance: 7.1
click at [268, 268] on div "[PERSON_NAME] [PERSON_NAME] [EMAIL_ADDRESS][DOMAIN_NAME]" at bounding box center [265, 271] width 113 height 51
click at [271, 260] on div "[PERSON_NAME] [PERSON_NAME] [EMAIL_ADDRESS][DOMAIN_NAME]" at bounding box center [265, 271] width 113 height 51
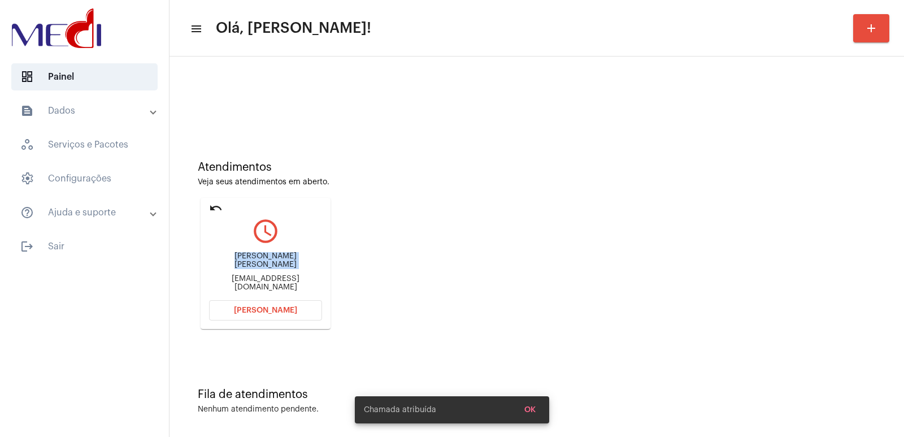
copy div "[PERSON_NAME] [PERSON_NAME]"
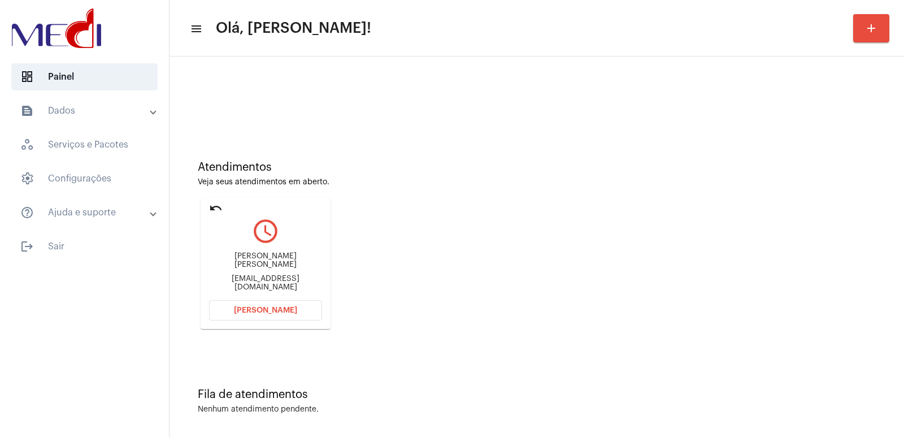
click at [259, 277] on div "jessicasabonara@gmail.com" at bounding box center [265, 283] width 113 height 17
click at [260, 275] on div "jessicasabonara@gmail.com" at bounding box center [265, 283] width 113 height 17
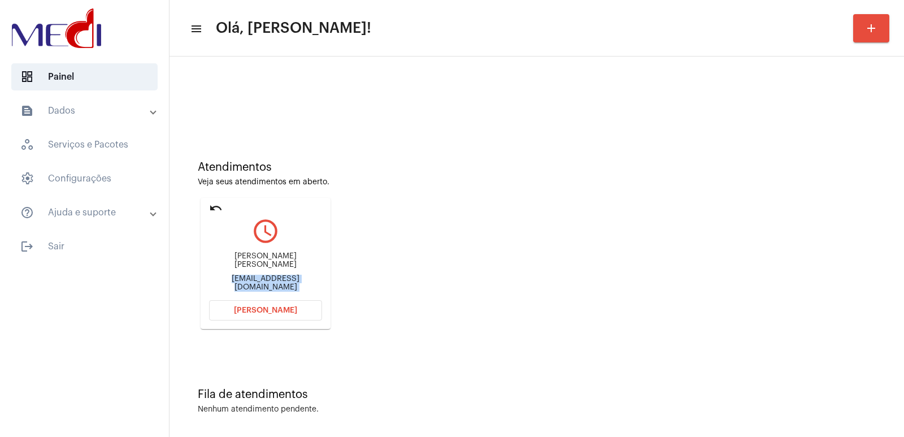
click at [260, 275] on div "jessicasabonara@gmail.com" at bounding box center [265, 283] width 113 height 17
click at [264, 308] on span "Abrir Chamada" at bounding box center [265, 310] width 63 height 8
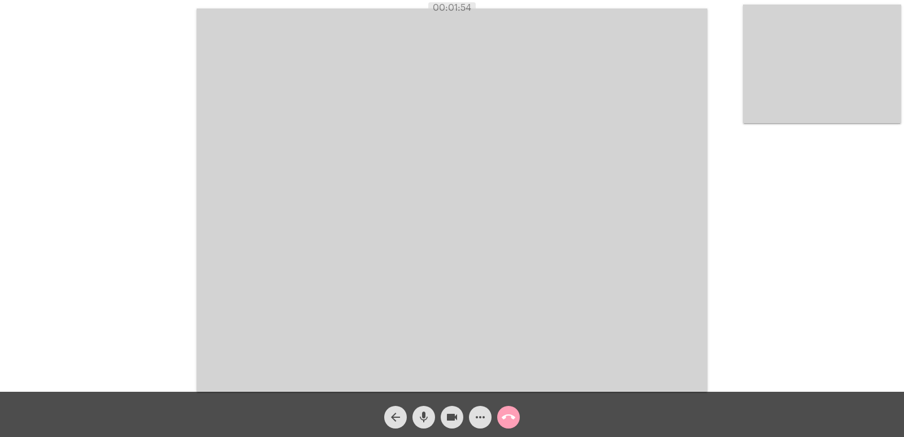
click at [504, 417] on mat-icon "call_end" at bounding box center [509, 417] width 14 height 14
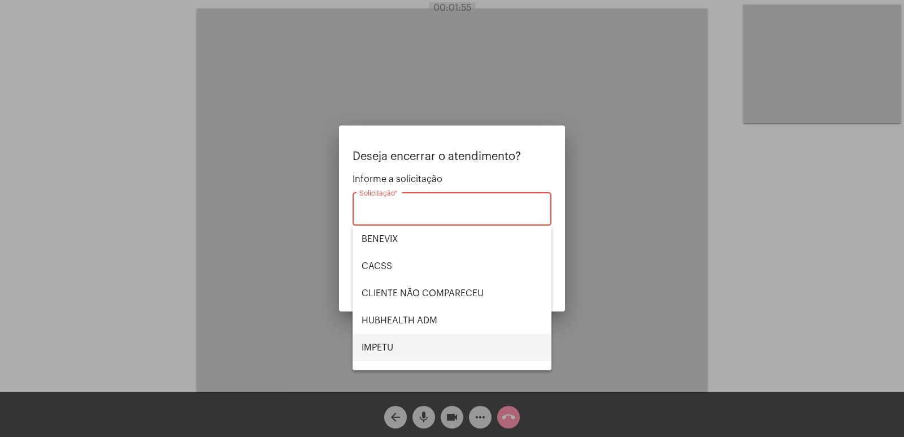
scroll to position [235, 0]
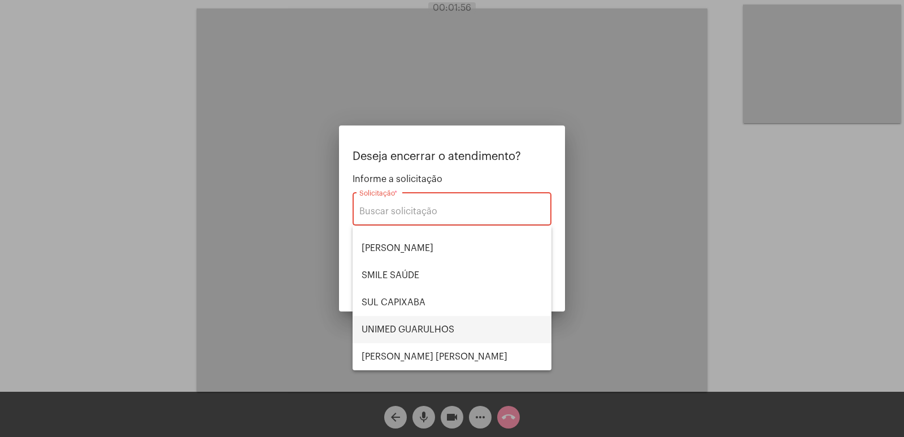
click at [423, 328] on span "UNIMED GUARULHOS" at bounding box center [452, 329] width 181 height 27
type input "UNIMED GUARULHOS"
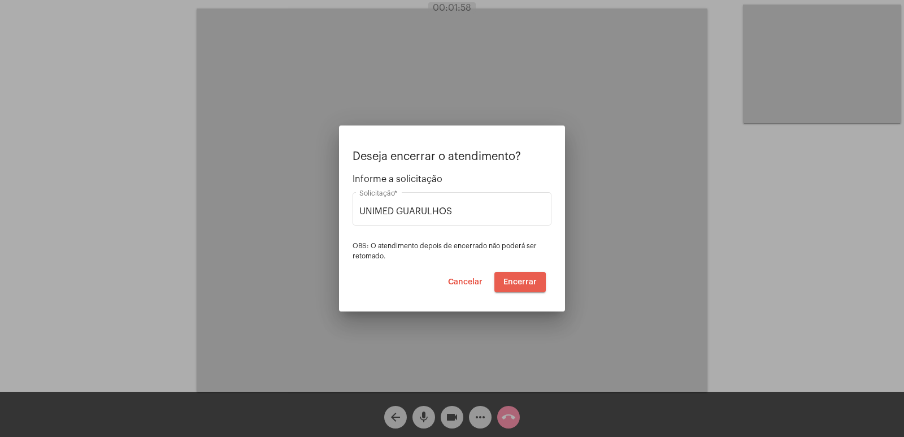
click at [512, 284] on span "Encerrar" at bounding box center [519, 282] width 33 height 8
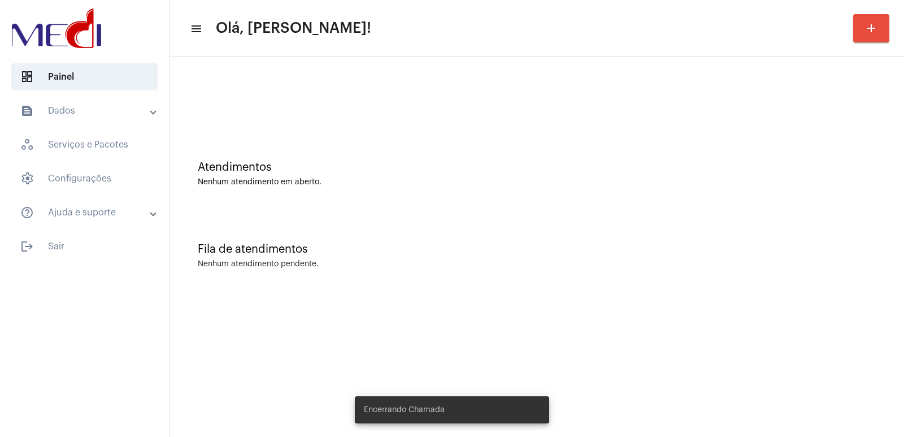
click at [26, 104] on mat-icon "text_snippet_outlined" at bounding box center [27, 111] width 14 height 14
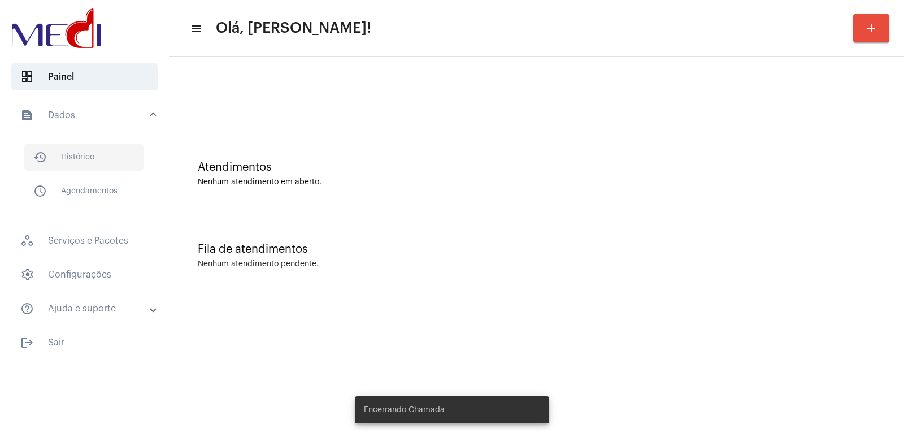
click at [76, 164] on span "history_outlined Histórico" at bounding box center [83, 156] width 119 height 27
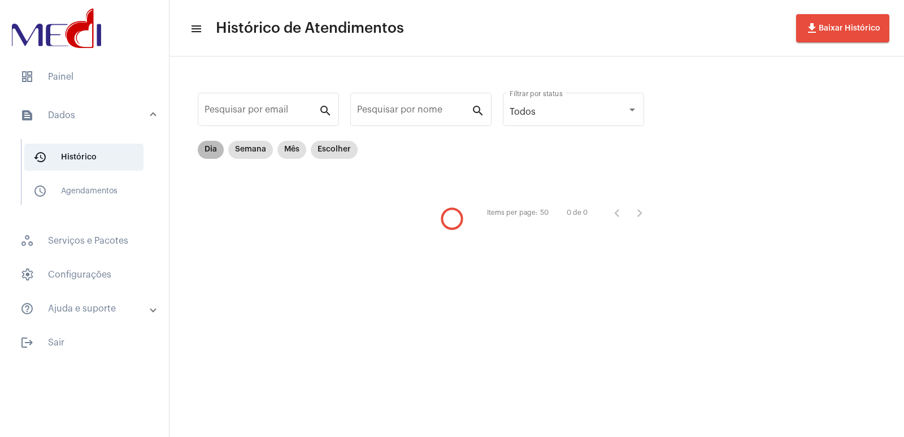
click at [208, 154] on mat-chip "Dia" at bounding box center [211, 150] width 26 height 18
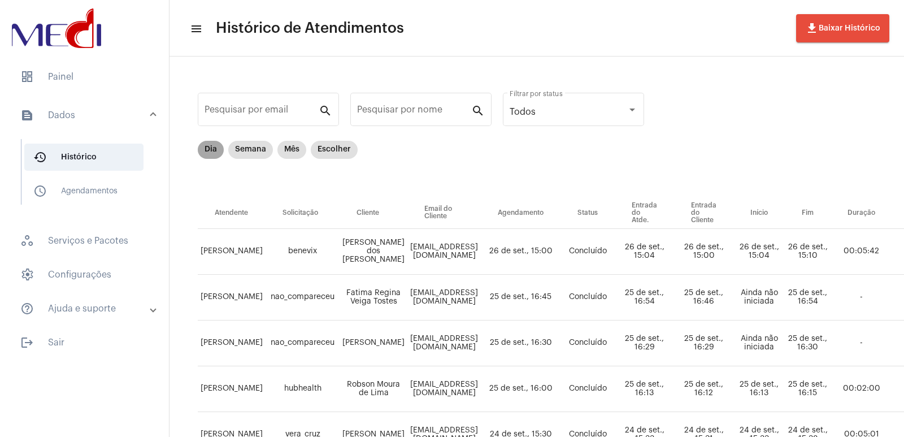
click at [212, 146] on mat-chip "Dia" at bounding box center [211, 150] width 26 height 18
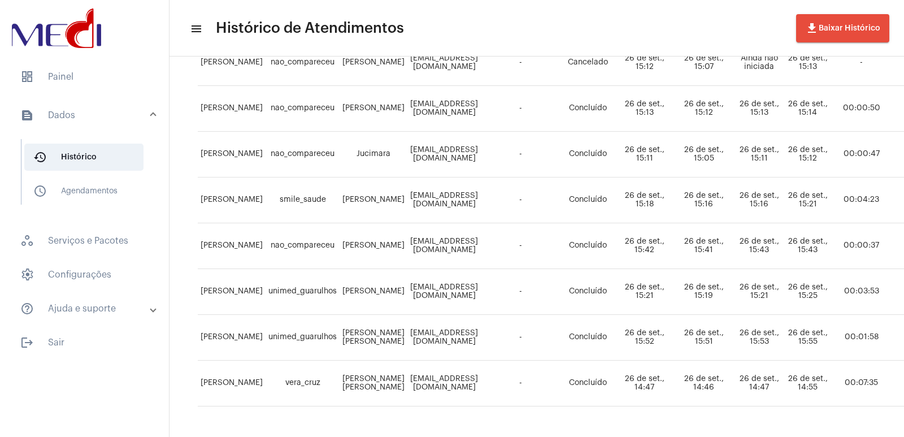
scroll to position [318, 0]
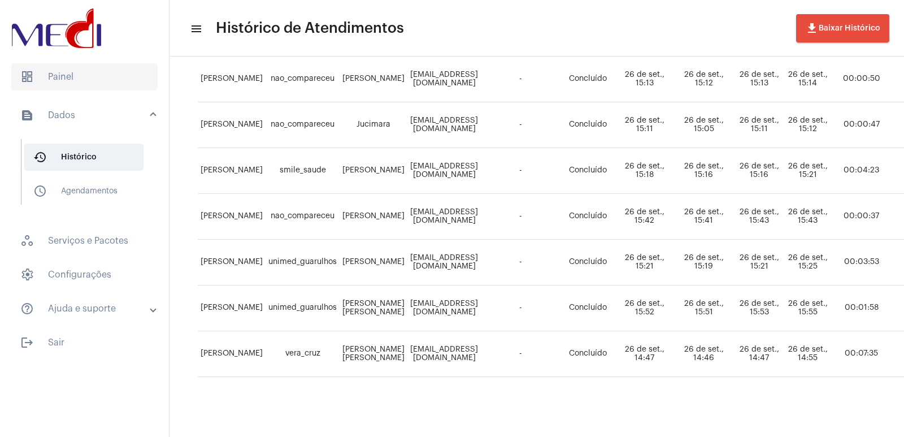
click at [61, 65] on span "dashboard Painel" at bounding box center [84, 76] width 146 height 27
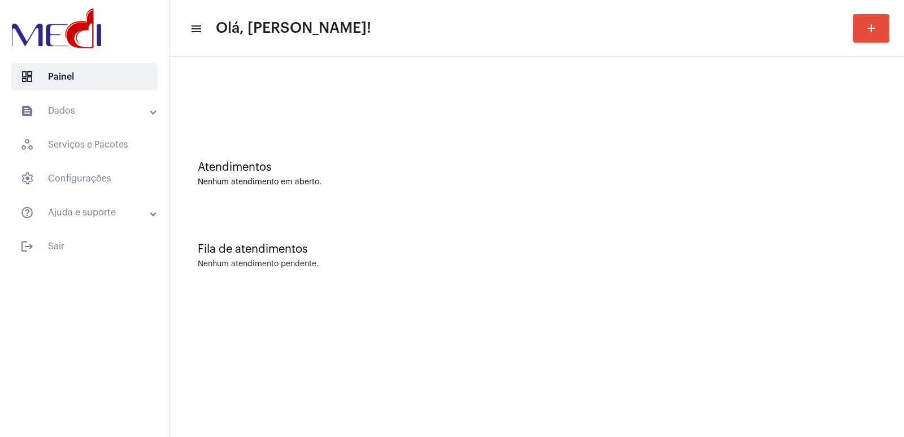
click at [634, 345] on mat-sidenav-content "menu Olá, [PERSON_NAME]! add Atendimentos Nenhum atendimento em aberto. Fila de…" at bounding box center [536, 218] width 734 height 437
drag, startPoint x: 634, startPoint y: 345, endPoint x: 626, endPoint y: 316, distance: 30.3
click at [626, 316] on mat-sidenav-content "menu Olá, [PERSON_NAME]! add Atendimentos Nenhum atendimento em aberto. Fila de…" at bounding box center [536, 218] width 734 height 437
click at [642, 317] on mat-sidenav-content "menu Olá, [PERSON_NAME]! add Atendimentos Nenhum atendimento em aberto. Fila de…" at bounding box center [536, 218] width 734 height 437
